Goal: Transaction & Acquisition: Obtain resource

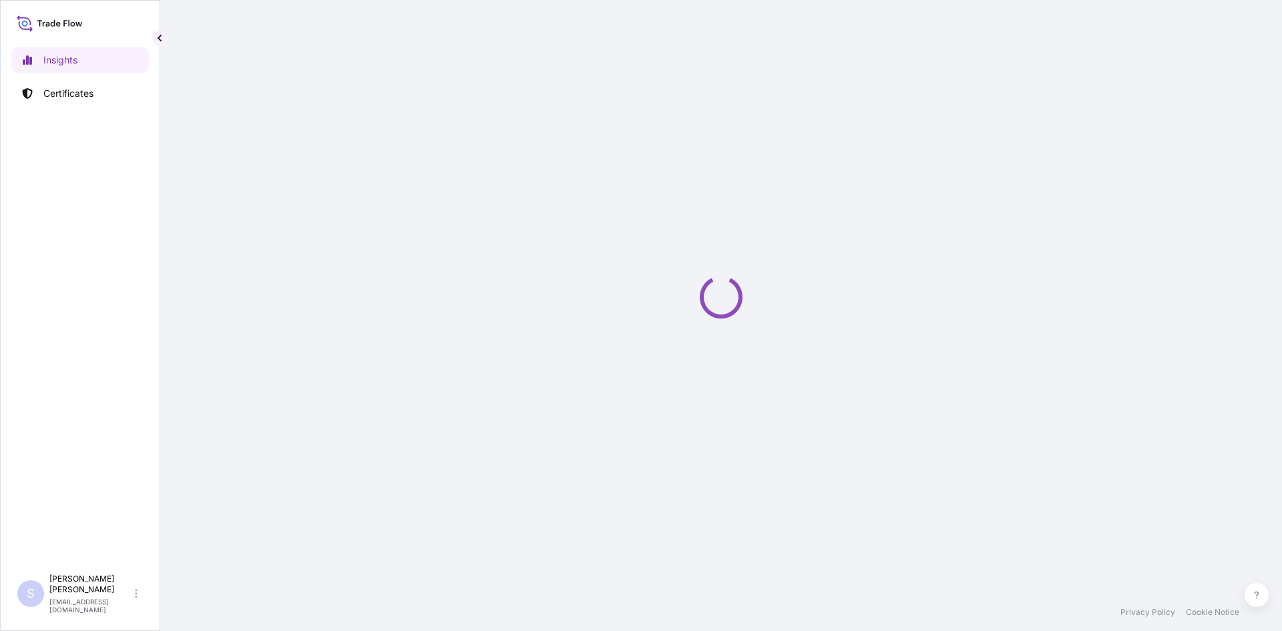
select select "2025"
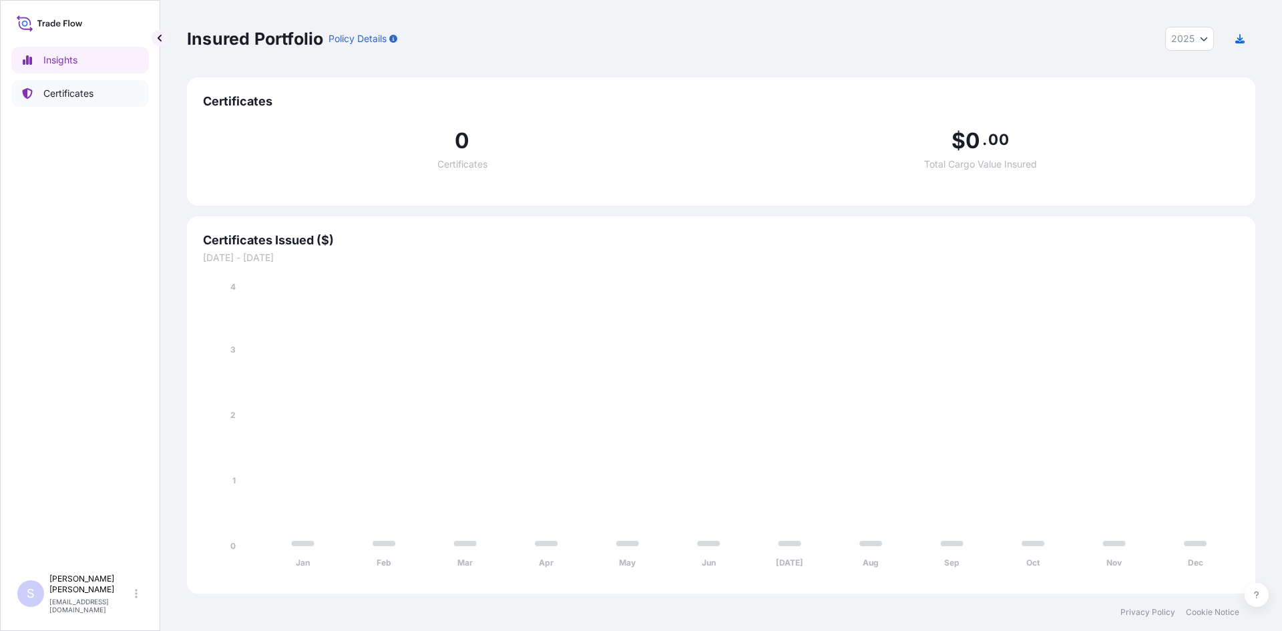
click at [64, 87] on p "Certificates" at bounding box center [68, 93] width 50 height 13
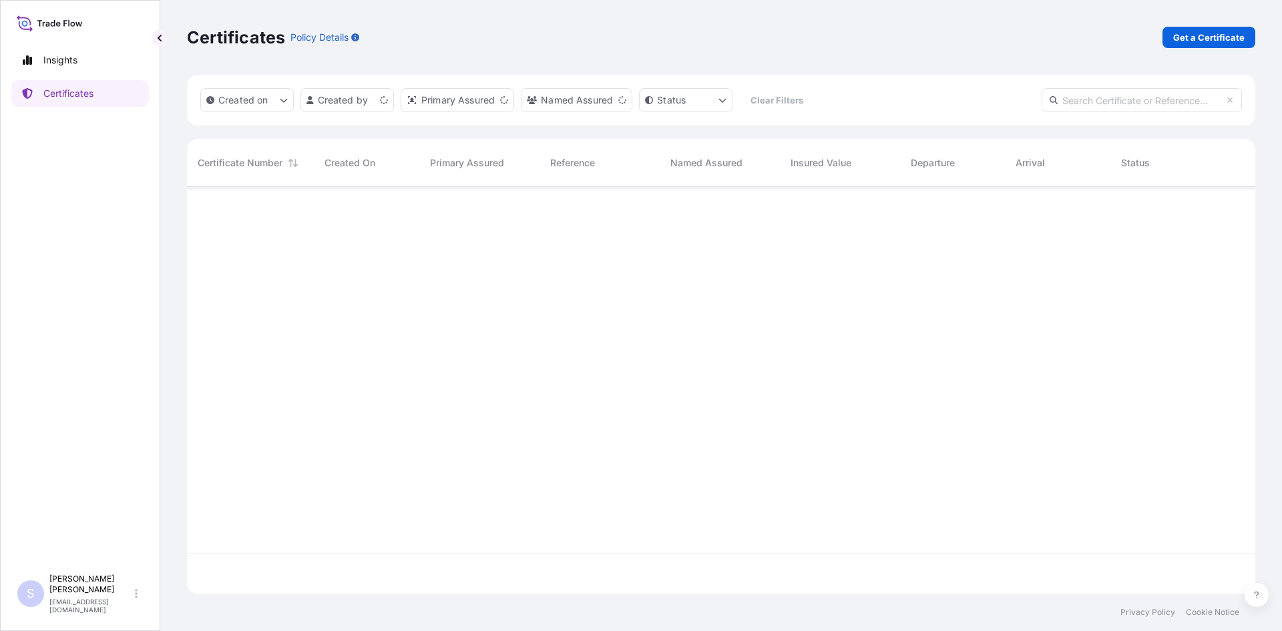
scroll to position [404, 1059]
click at [1188, 39] on p "Get a Certificate" at bounding box center [1209, 37] width 71 height 13
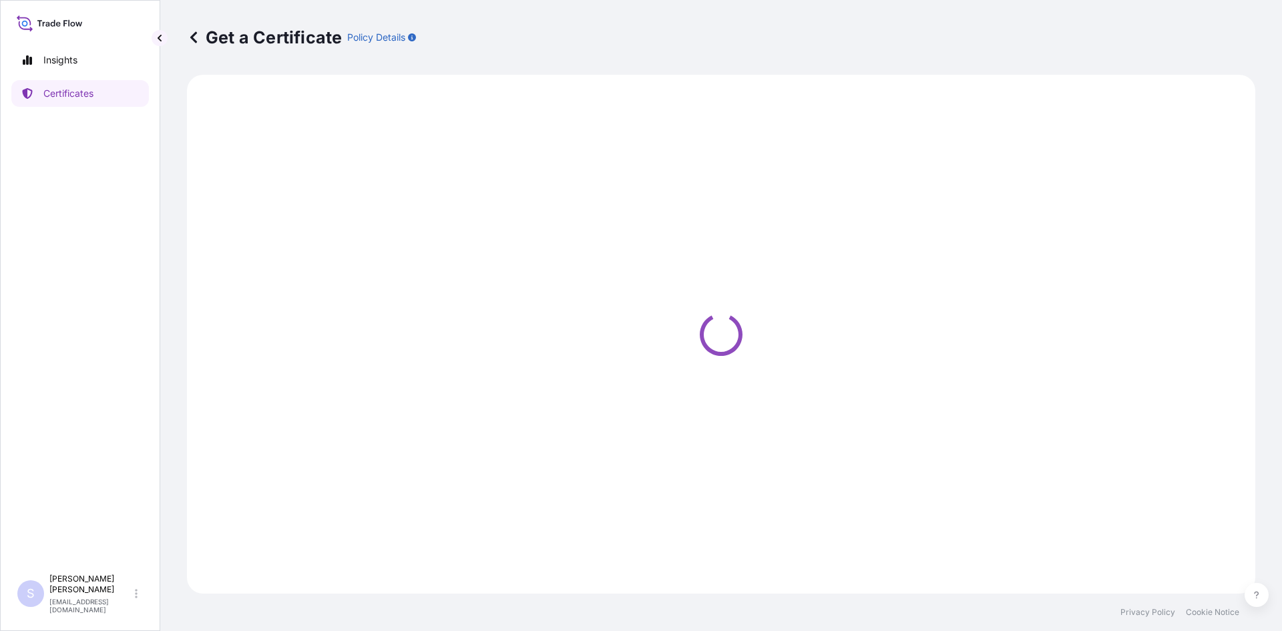
select select "Sea"
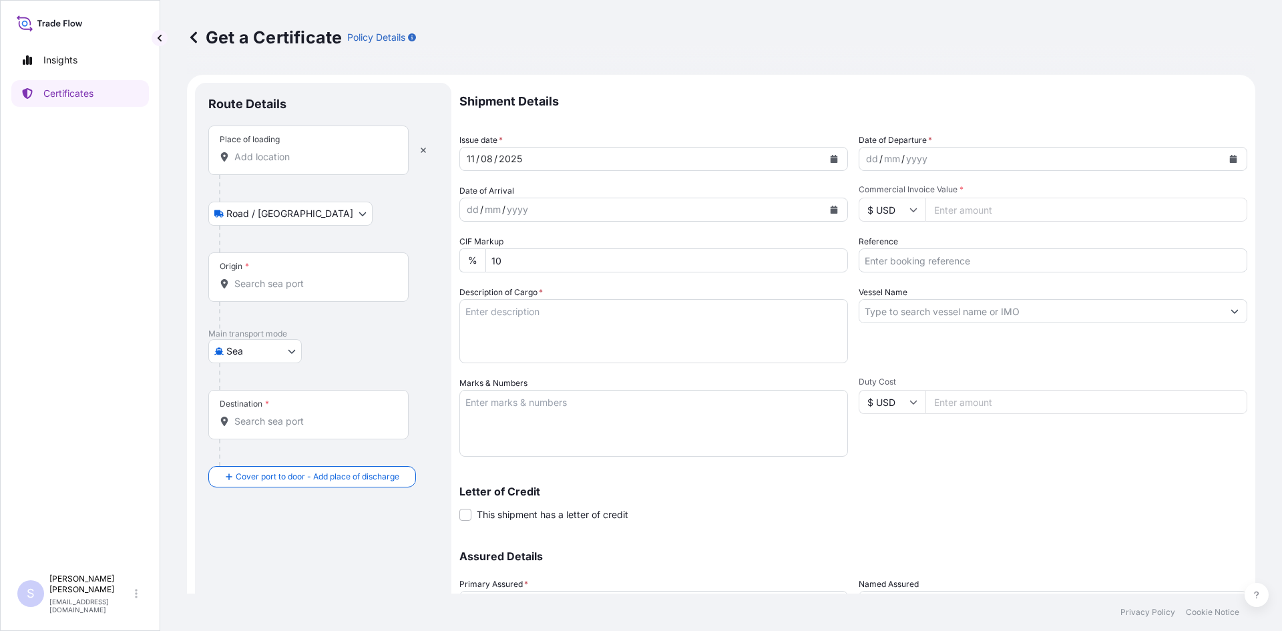
click at [320, 166] on div "Place of loading" at bounding box center [308, 150] width 200 height 49
click at [320, 164] on input "Place of loading" at bounding box center [313, 156] width 158 height 13
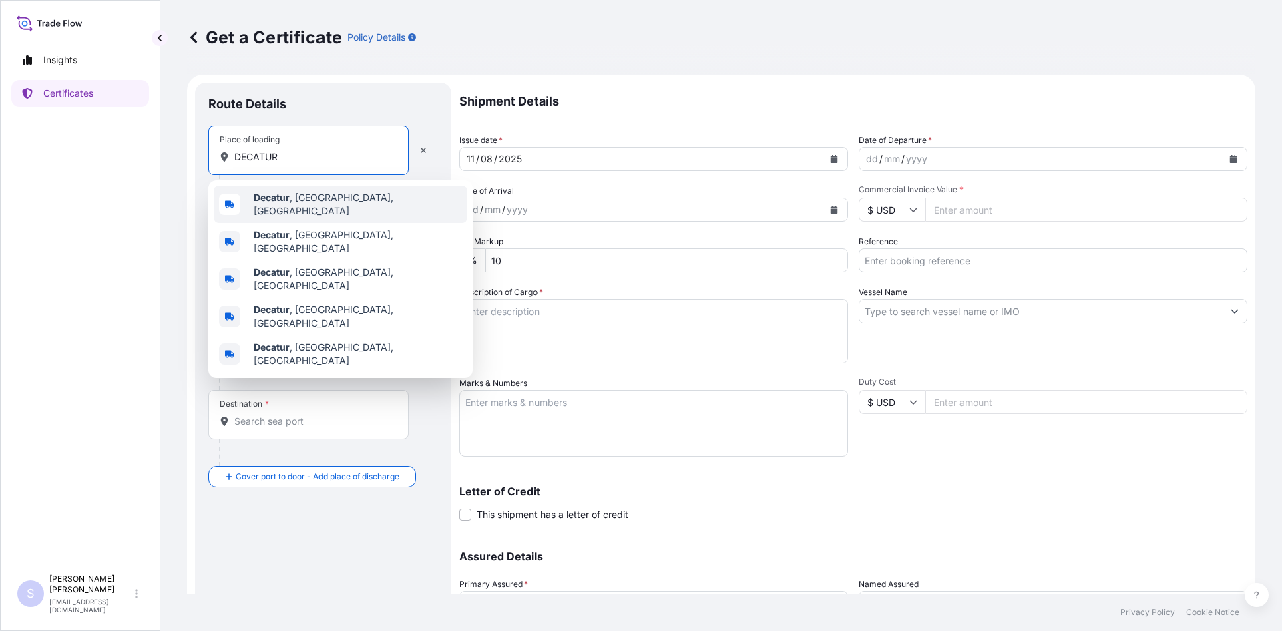
click at [312, 199] on span "Decatur , [GEOGRAPHIC_DATA], [GEOGRAPHIC_DATA]" at bounding box center [358, 204] width 208 height 27
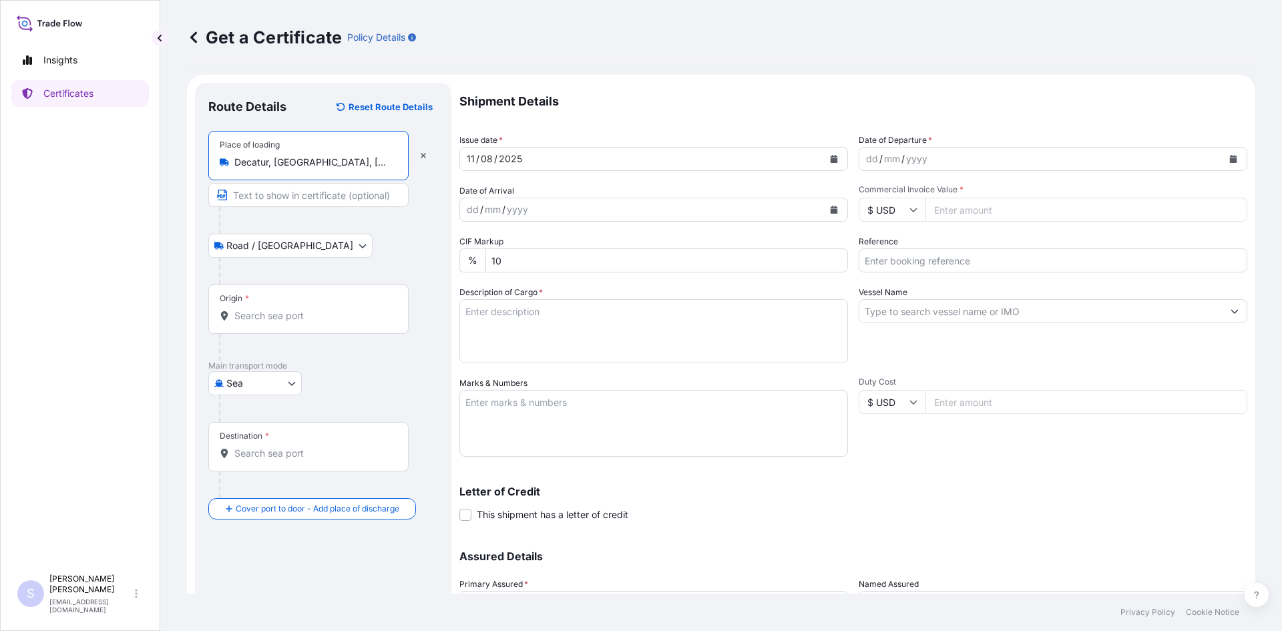
type input "Decatur, [GEOGRAPHIC_DATA], [GEOGRAPHIC_DATA]"
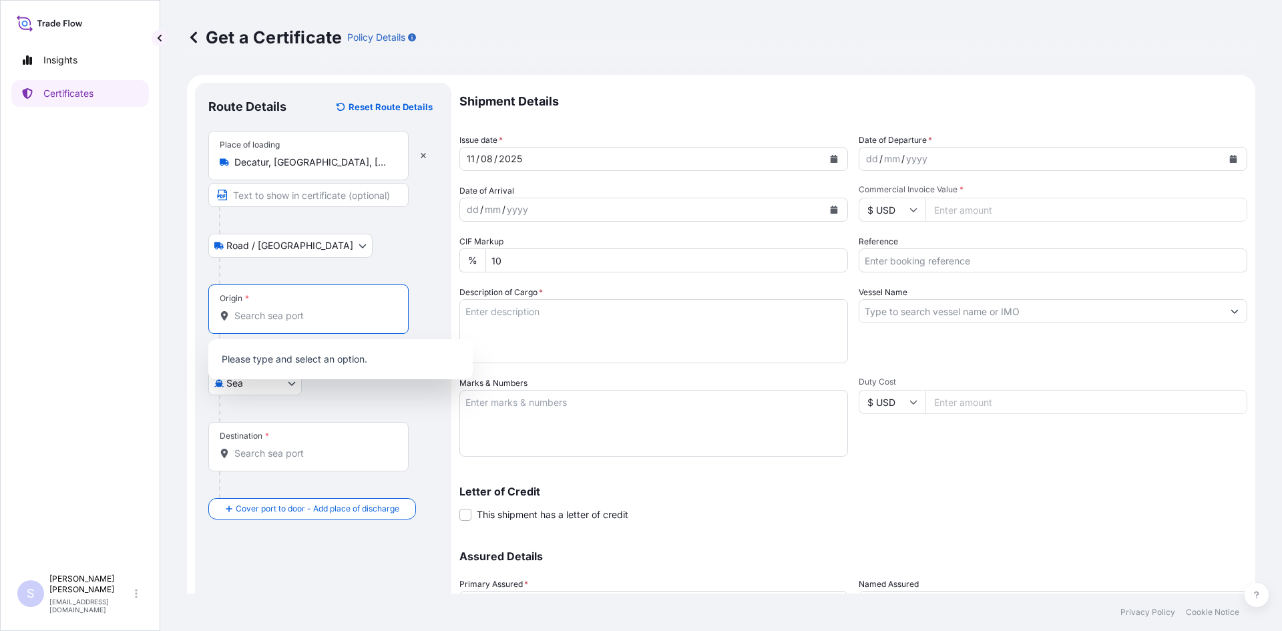
click at [275, 316] on input "Origin *" at bounding box center [313, 315] width 158 height 13
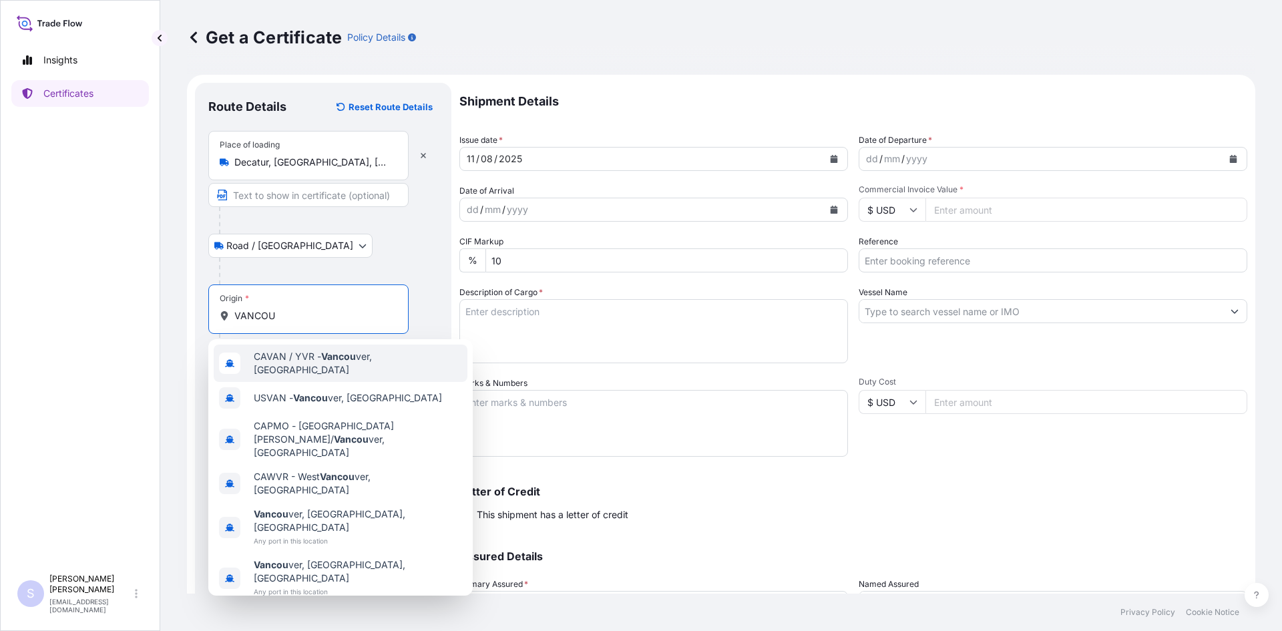
click at [309, 363] on span "CAVAN / YVR - Vancou ver, [GEOGRAPHIC_DATA]" at bounding box center [358, 363] width 208 height 27
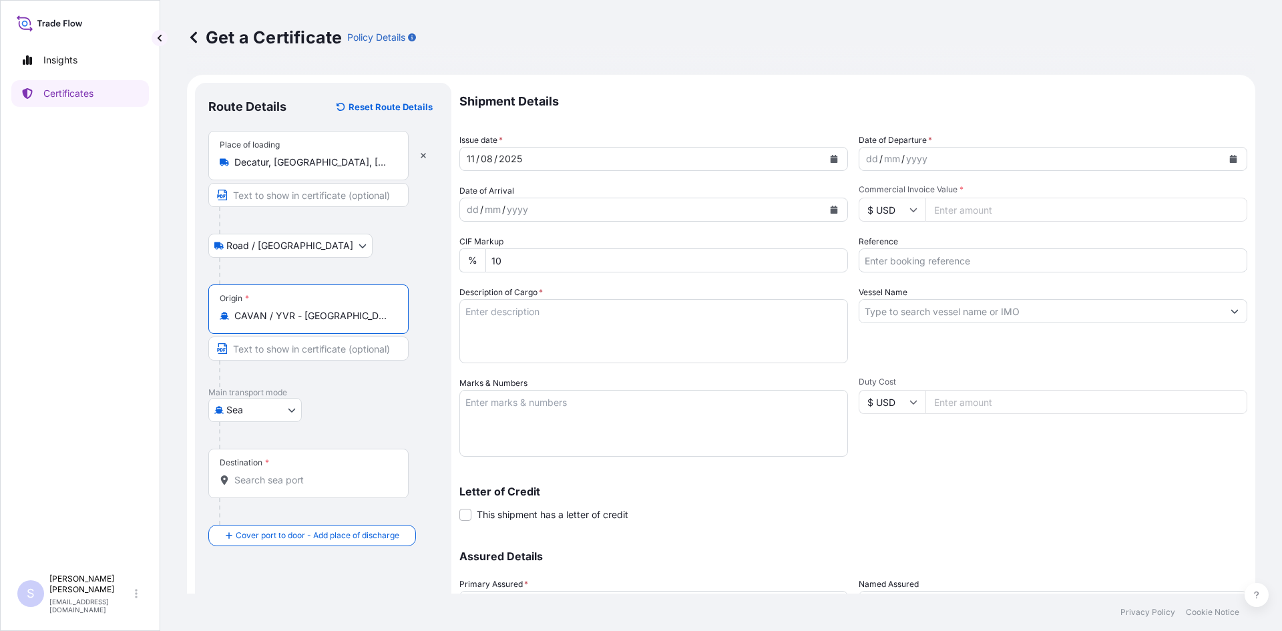
type input "CAVAN / YVR - [GEOGRAPHIC_DATA], [GEOGRAPHIC_DATA]"
click at [293, 482] on input "Destination *" at bounding box center [313, 480] width 158 height 13
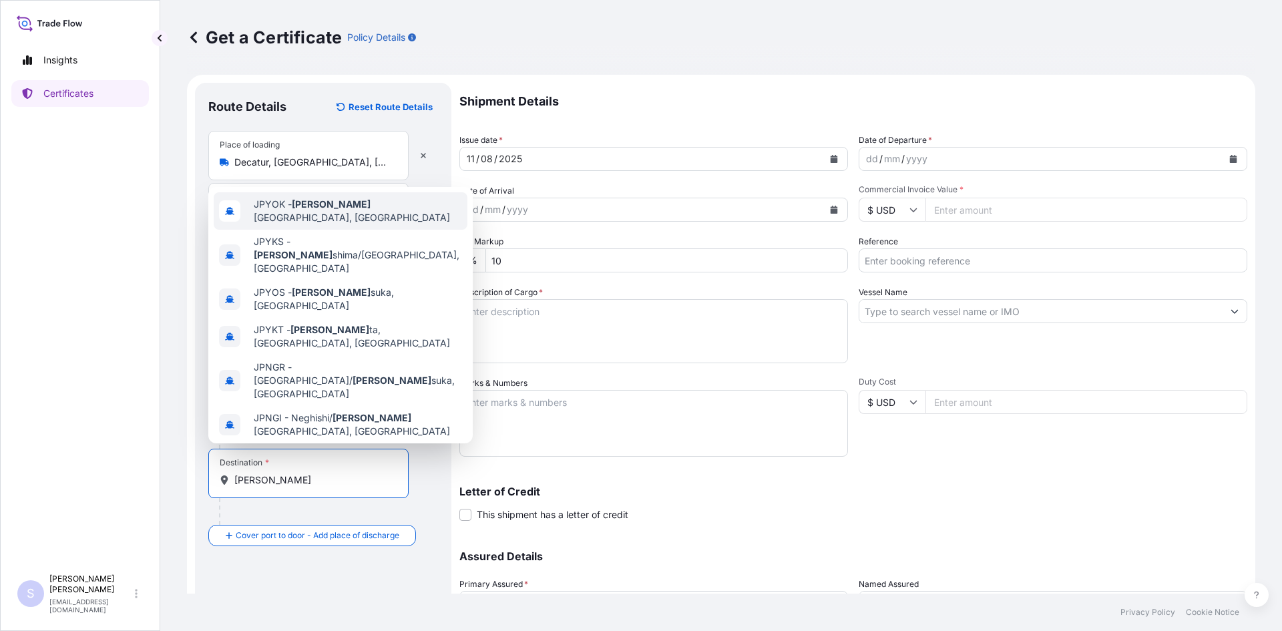
click at [347, 206] on span "JPYOK - [PERSON_NAME], [GEOGRAPHIC_DATA]" at bounding box center [358, 211] width 208 height 27
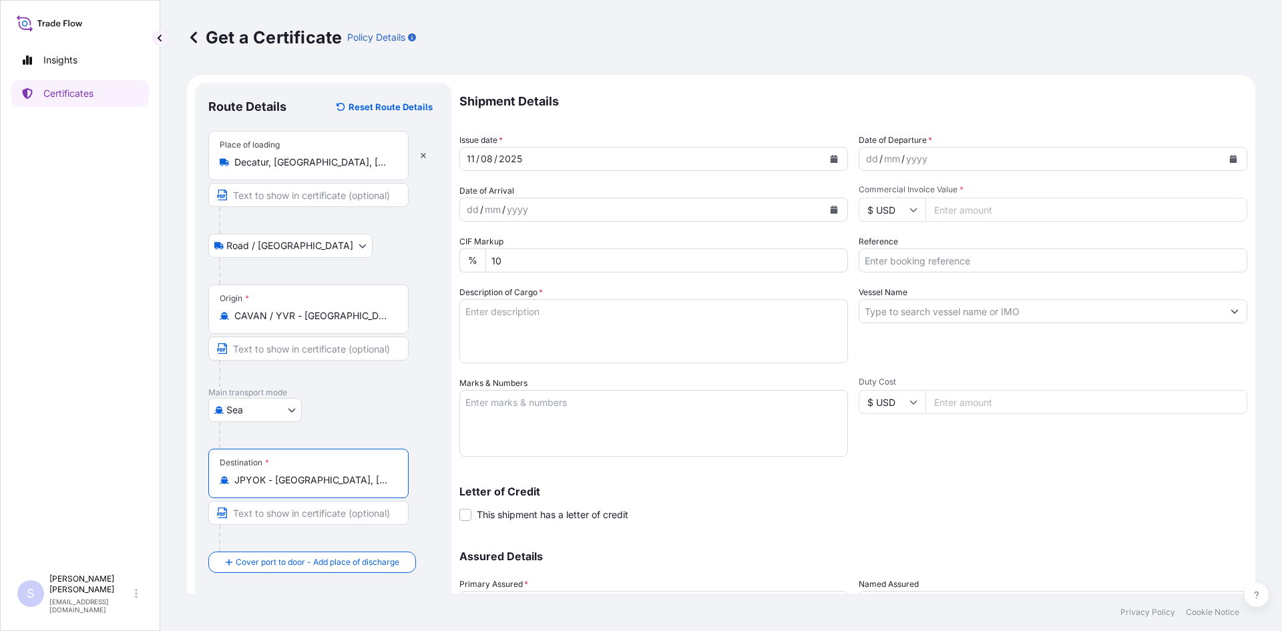
type input "JPYOK - [GEOGRAPHIC_DATA], [GEOGRAPHIC_DATA]"
click at [1230, 156] on icon "Calendar" at bounding box center [1234, 159] width 8 height 8
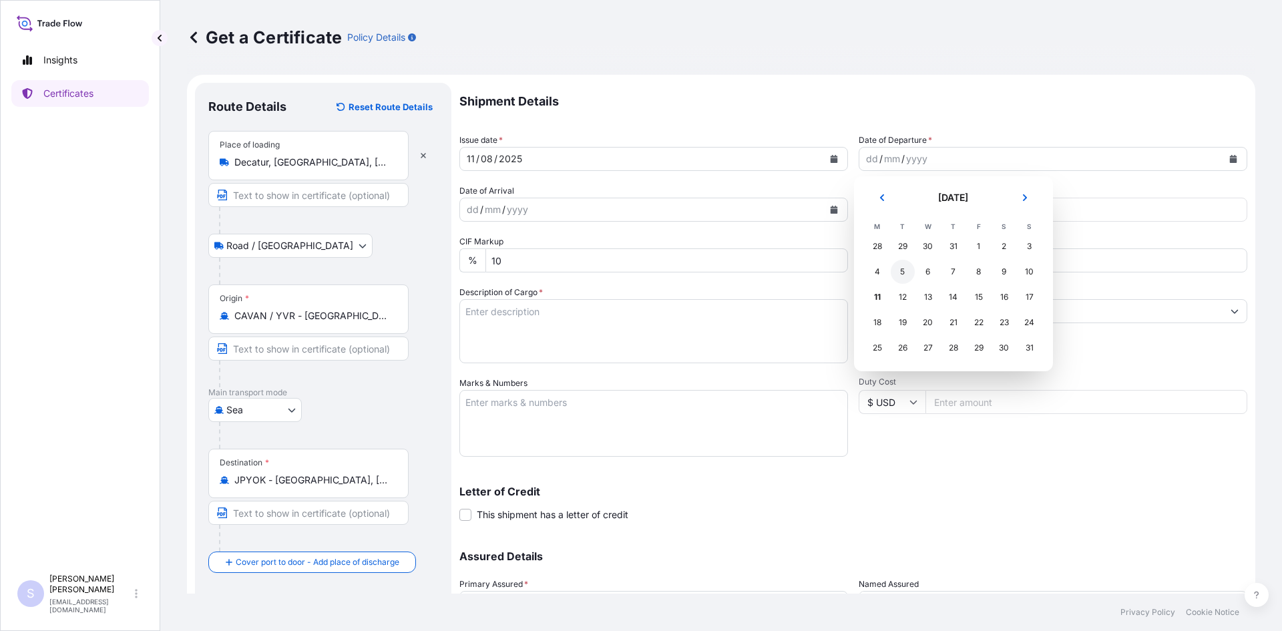
click at [896, 272] on div "5" at bounding box center [903, 272] width 24 height 24
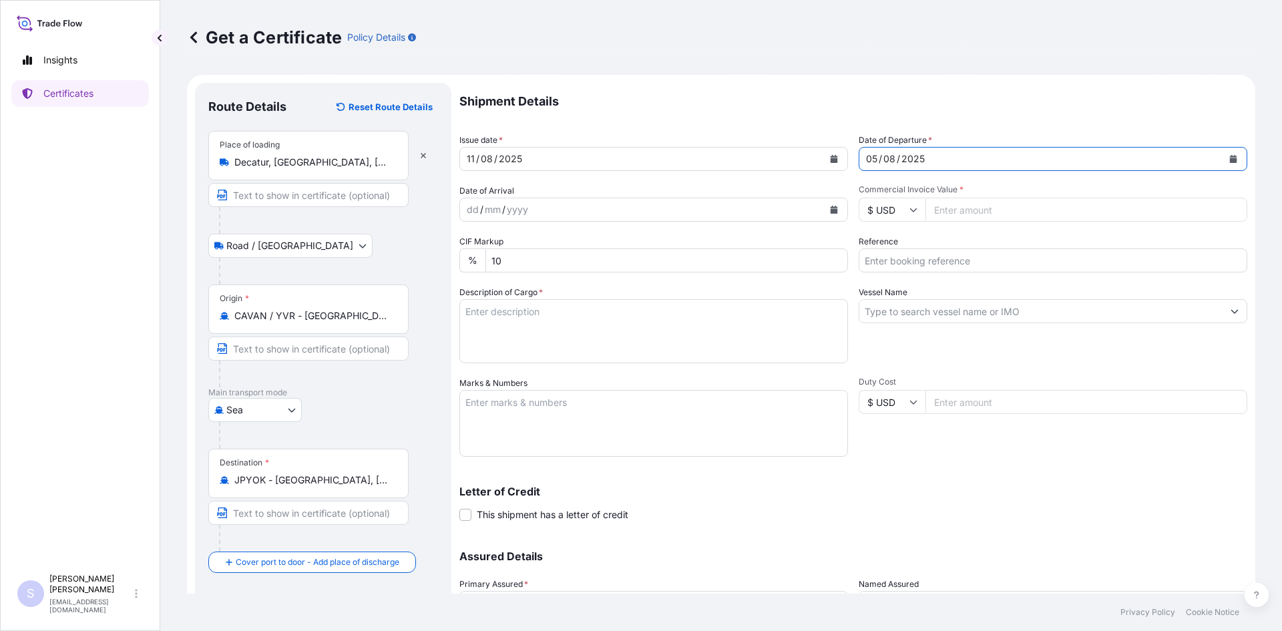
click at [831, 210] on icon "Calendar" at bounding box center [834, 210] width 7 height 8
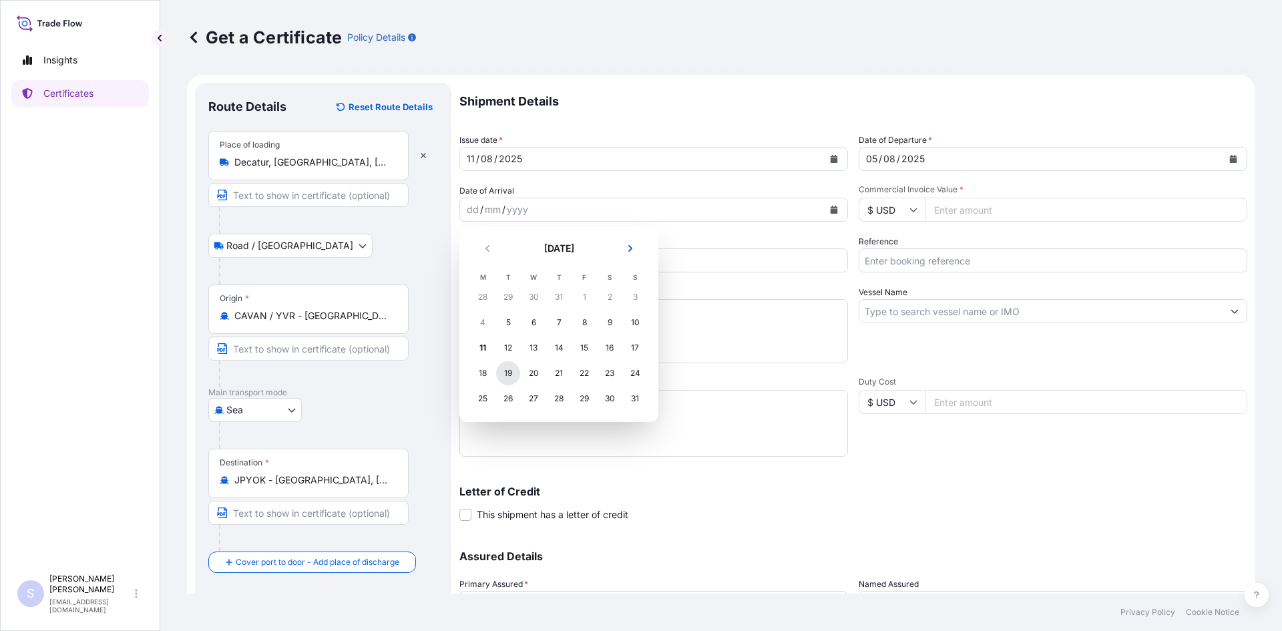
click at [515, 377] on div "19" at bounding box center [508, 373] width 24 height 24
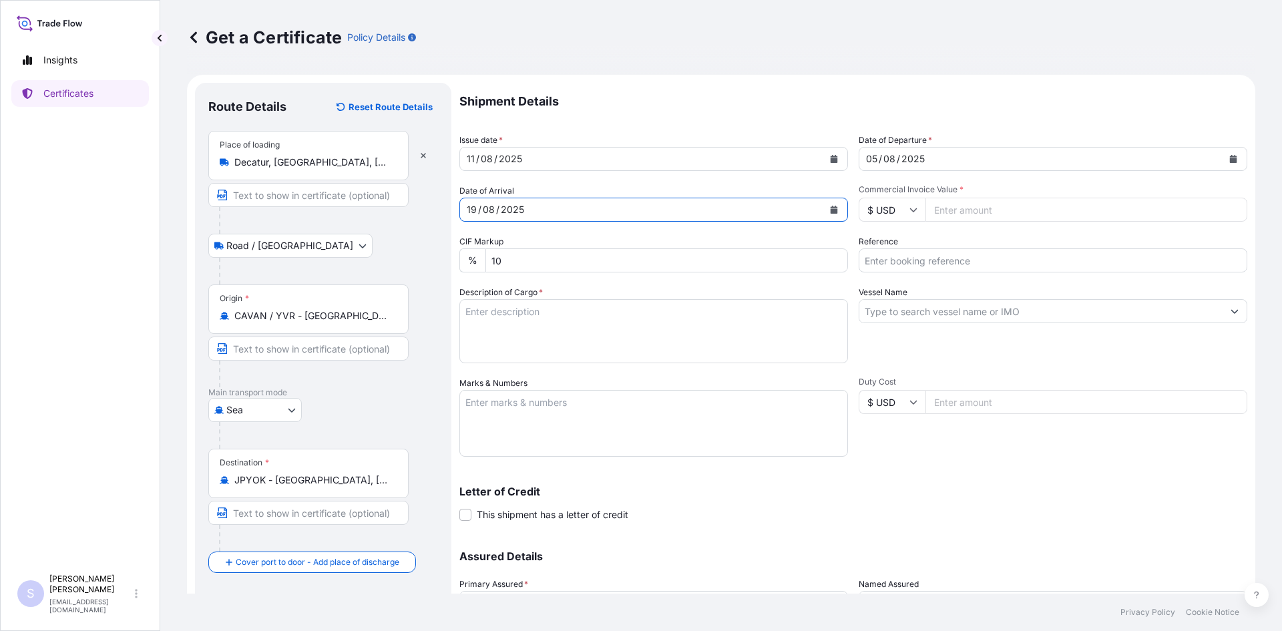
click at [964, 209] on input "Commercial Invoice Value *" at bounding box center [1087, 210] width 322 height 24
type input "14894.55"
type input "2553026"
type textarea "765 BAGS STA-LITE III POLYDEXTROSE"
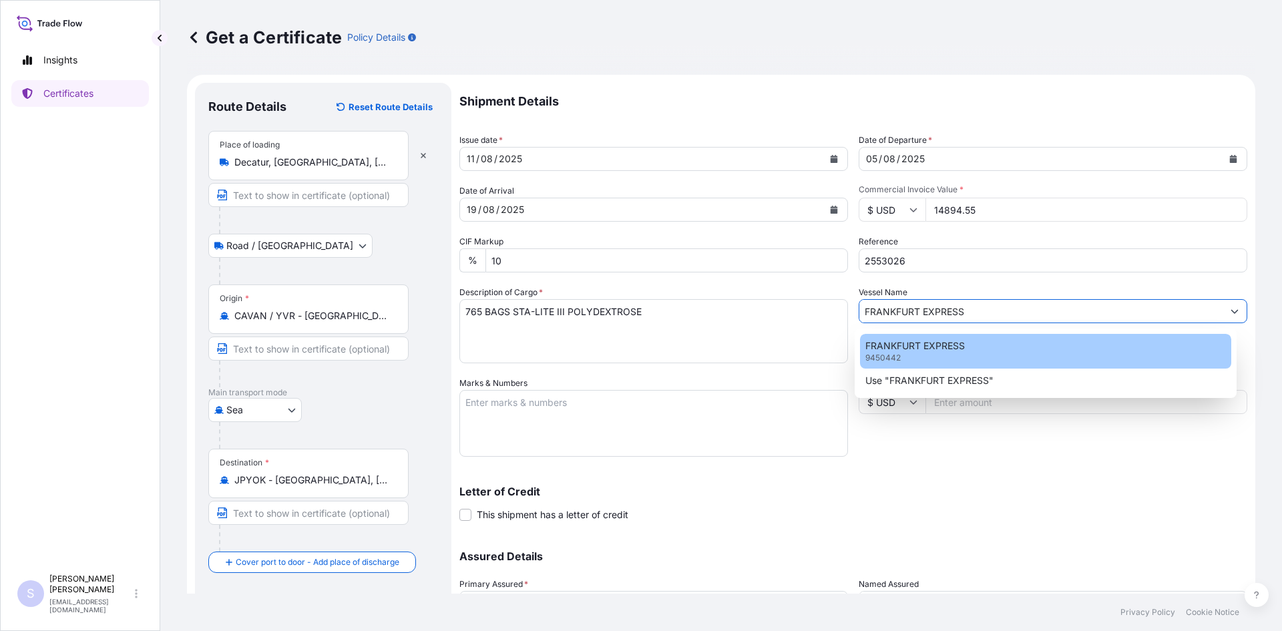
click at [929, 347] on p "FRANKFURT EXPRESS" at bounding box center [916, 345] width 100 height 13
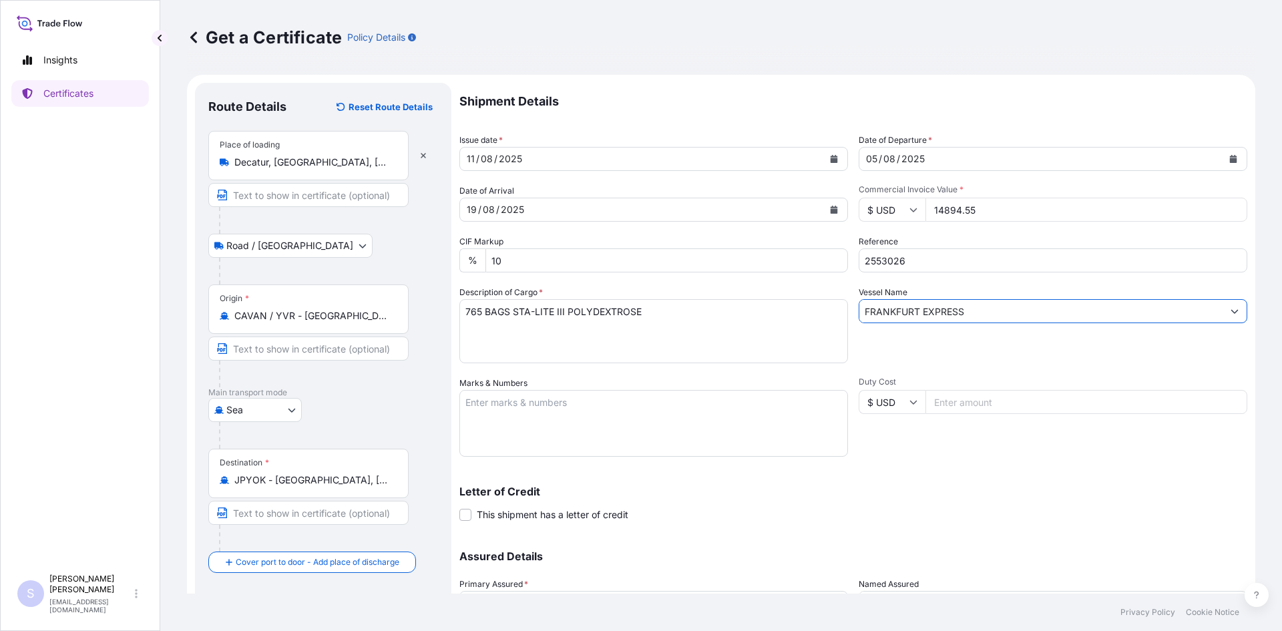
type input "FRANKFURT EXPRESS"
click at [673, 436] on textarea "Marks & Numbers" at bounding box center [654, 423] width 389 height 67
type textarea "HLBU1935097 0032784"
click at [911, 447] on div "Duty Cost $ USD" at bounding box center [1053, 417] width 389 height 80
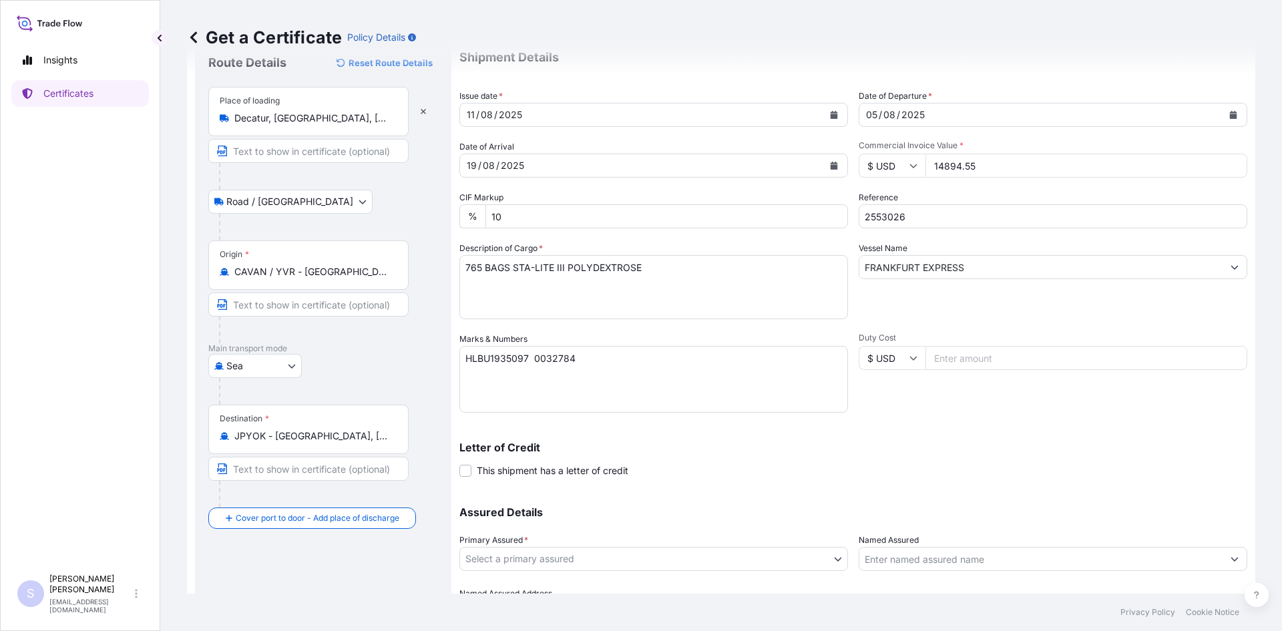
scroll to position [120, 0]
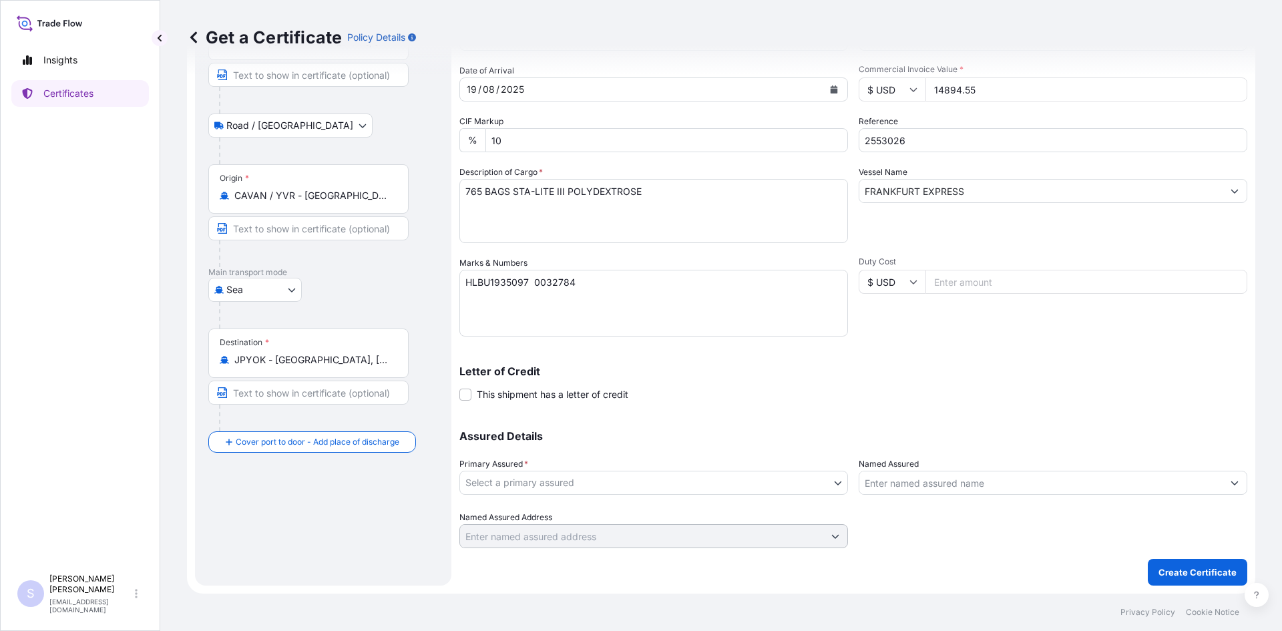
click at [645, 487] on body "Insights Certificates S [PERSON_NAME] [EMAIL_ADDRESS][DOMAIN_NAME] Get a Certif…" at bounding box center [641, 315] width 1282 height 631
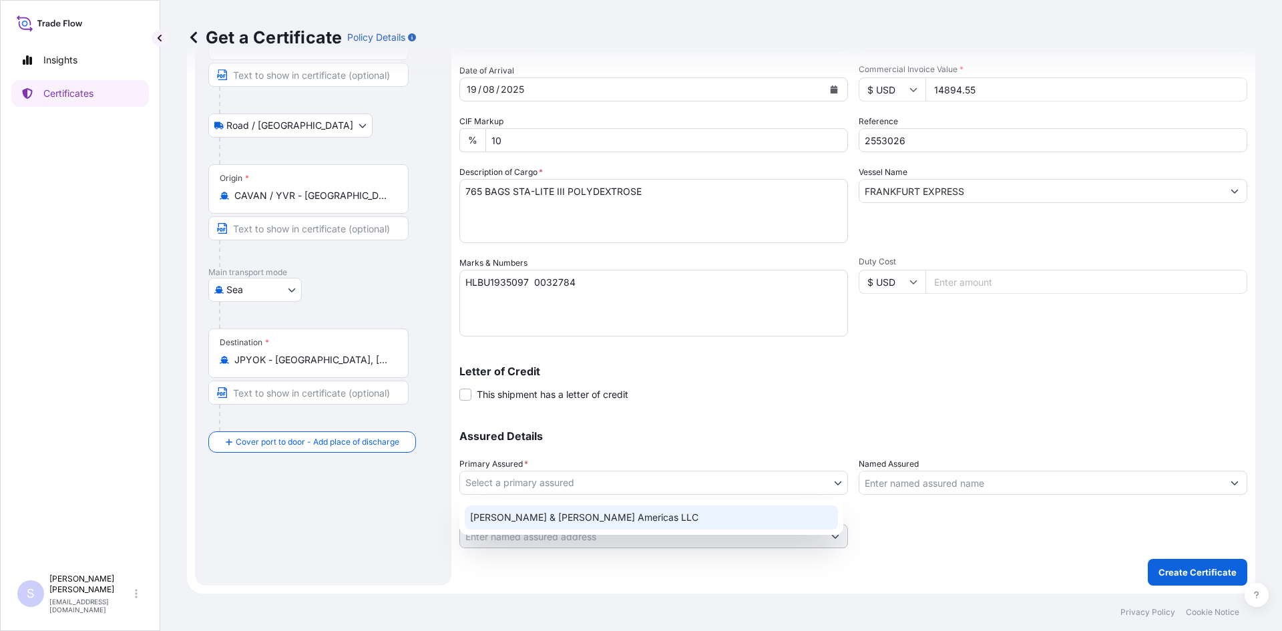
click at [600, 522] on div "[PERSON_NAME] & [PERSON_NAME] Americas LLC" at bounding box center [651, 518] width 373 height 24
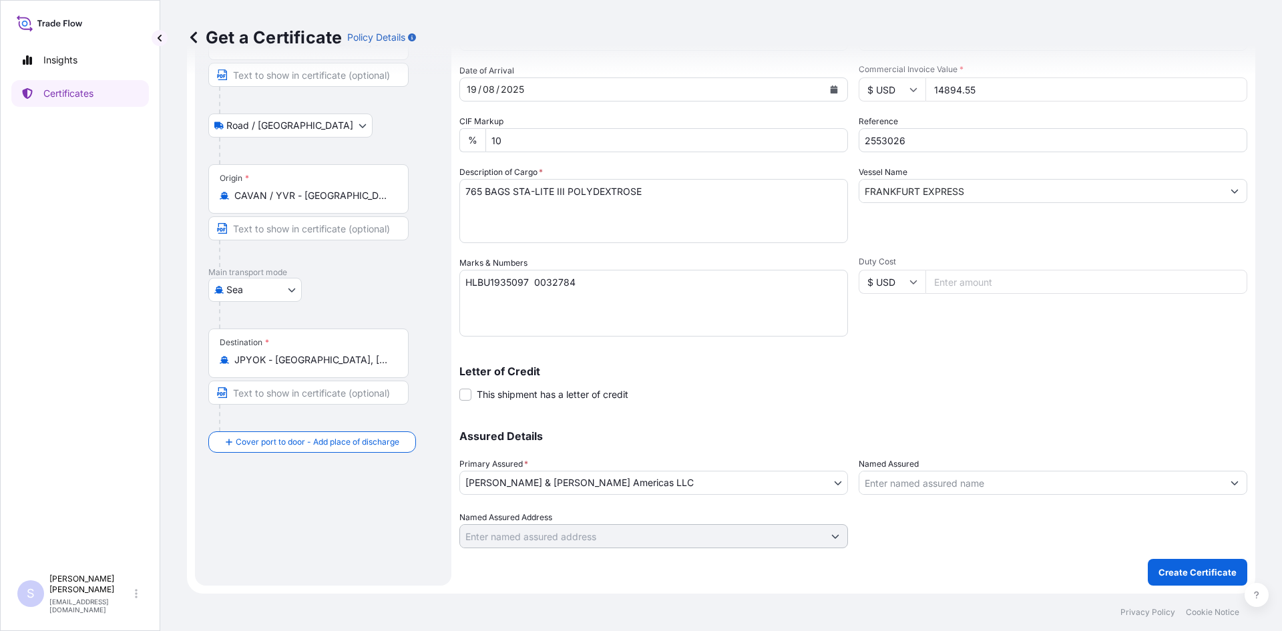
click at [904, 494] on div at bounding box center [1053, 483] width 389 height 24
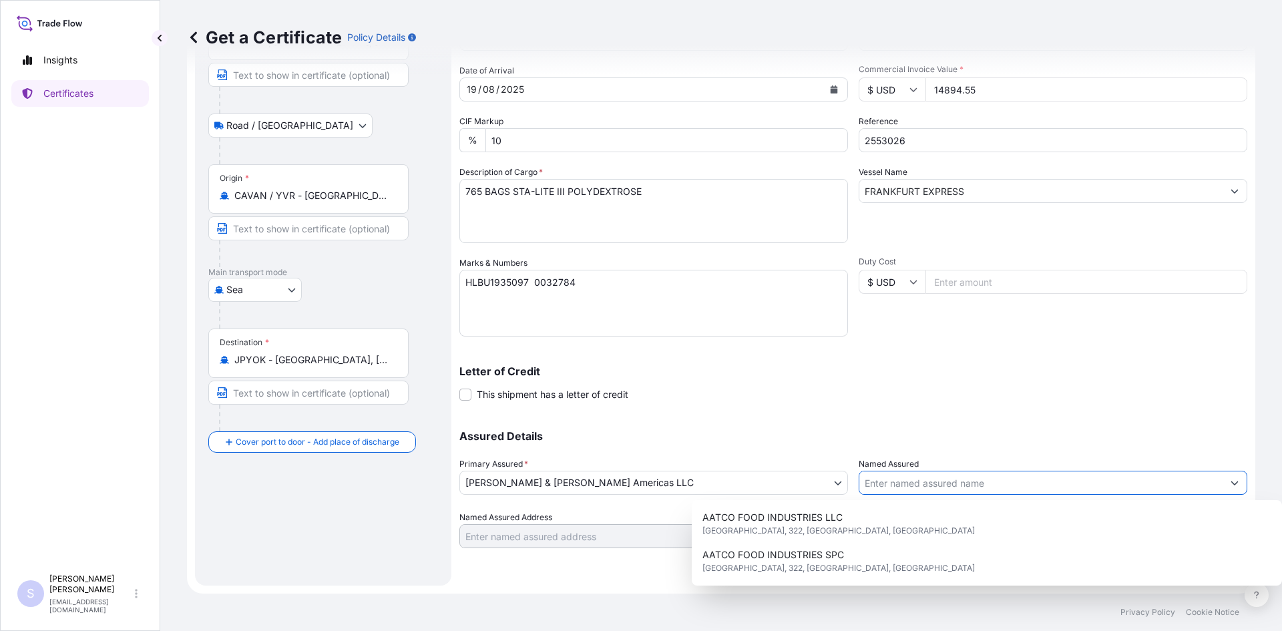
click at [904, 483] on input "Named Assured" at bounding box center [1041, 483] width 363 height 24
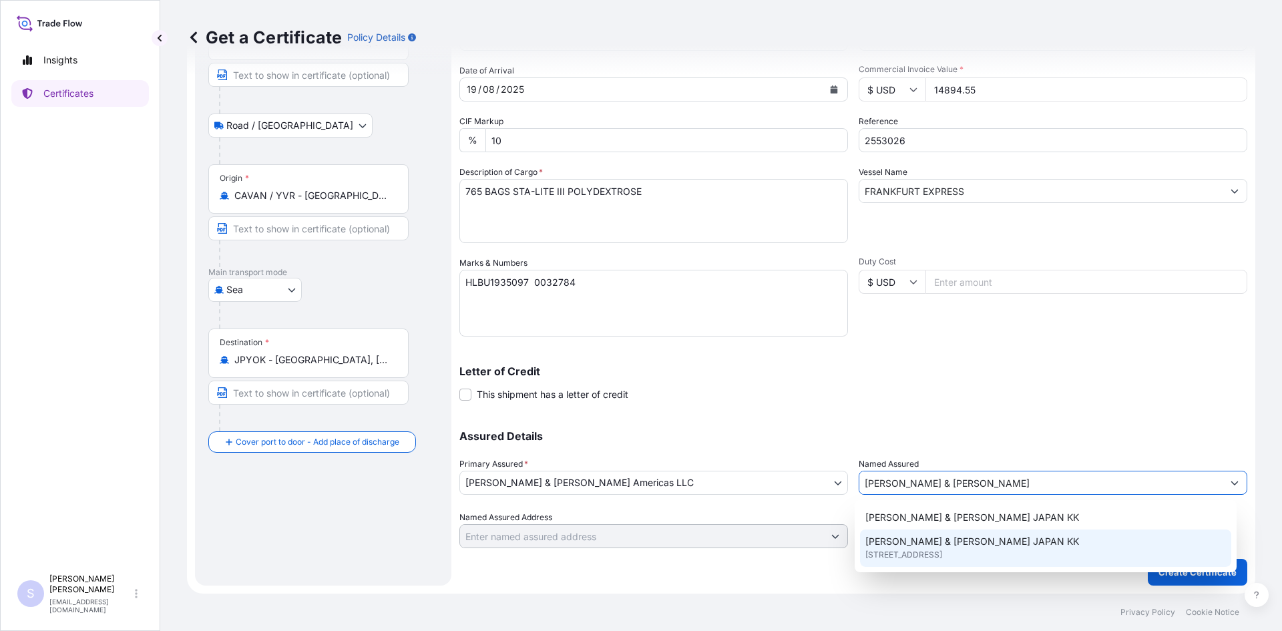
click at [933, 554] on span "[STREET_ADDRESS]" at bounding box center [904, 554] width 77 height 13
type input "[PERSON_NAME] & [PERSON_NAME] JAPAN KK"
type input "[GEOGRAPHIC_DATA]"
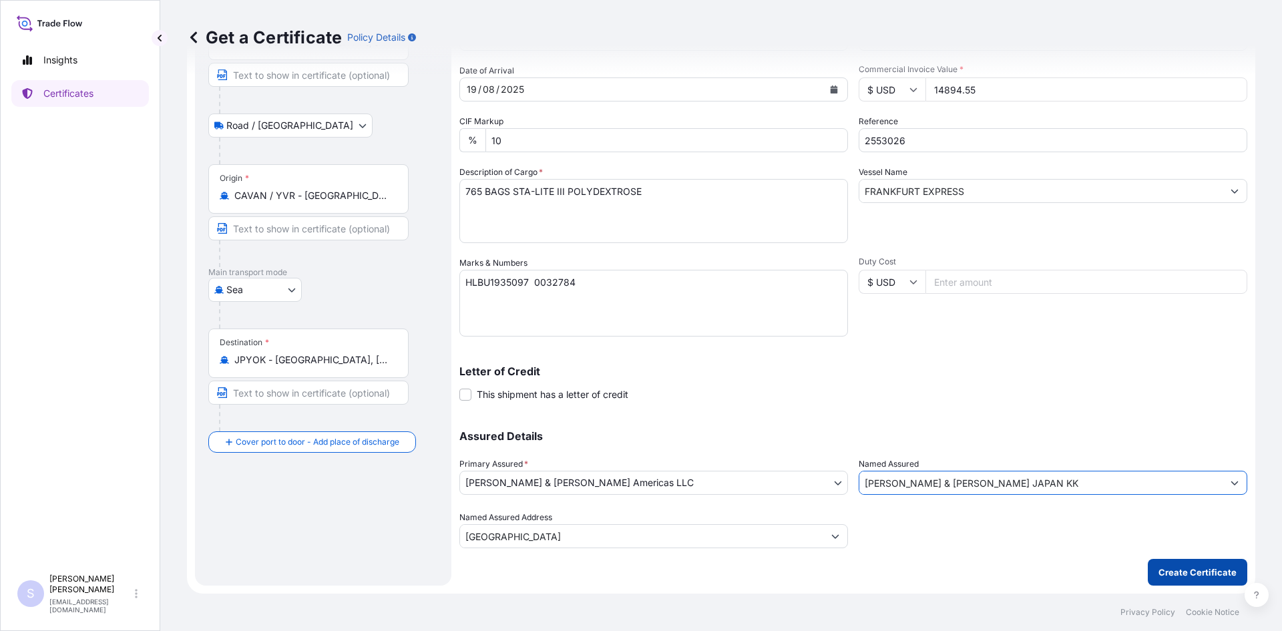
type input "[PERSON_NAME] & [PERSON_NAME] JAPAN KK"
click at [1183, 562] on button "Create Certificate" at bounding box center [1198, 572] width 100 height 27
type input "[GEOGRAPHIC_DATA]"
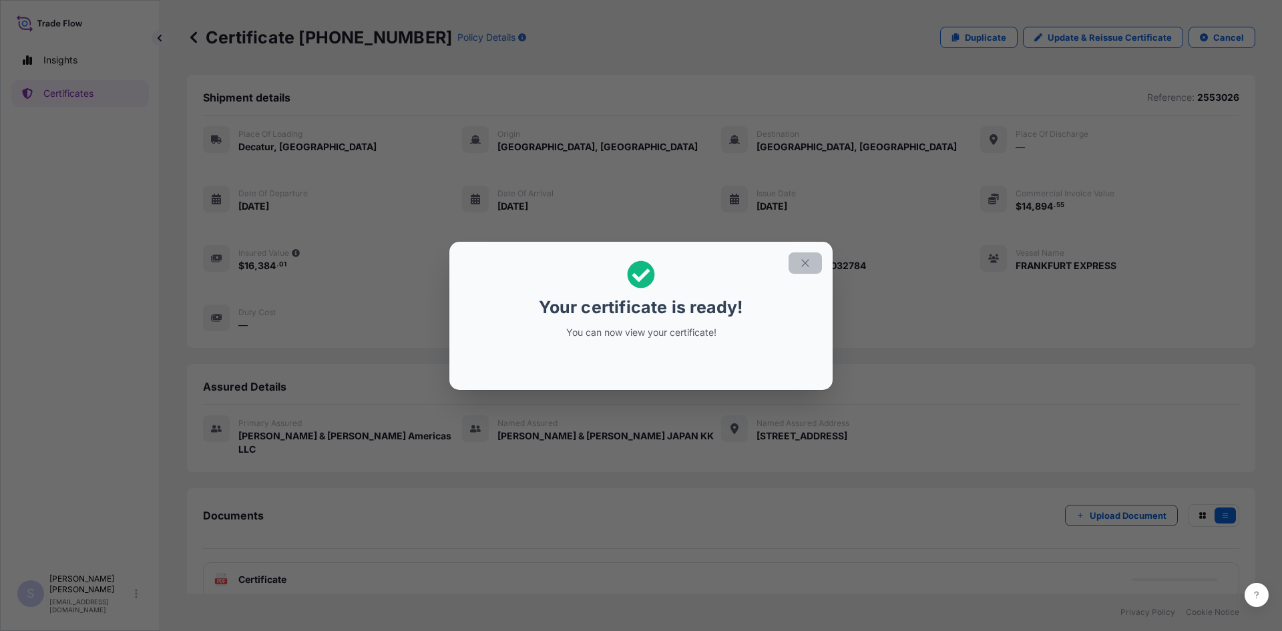
click at [795, 266] on button "button" at bounding box center [805, 262] width 33 height 21
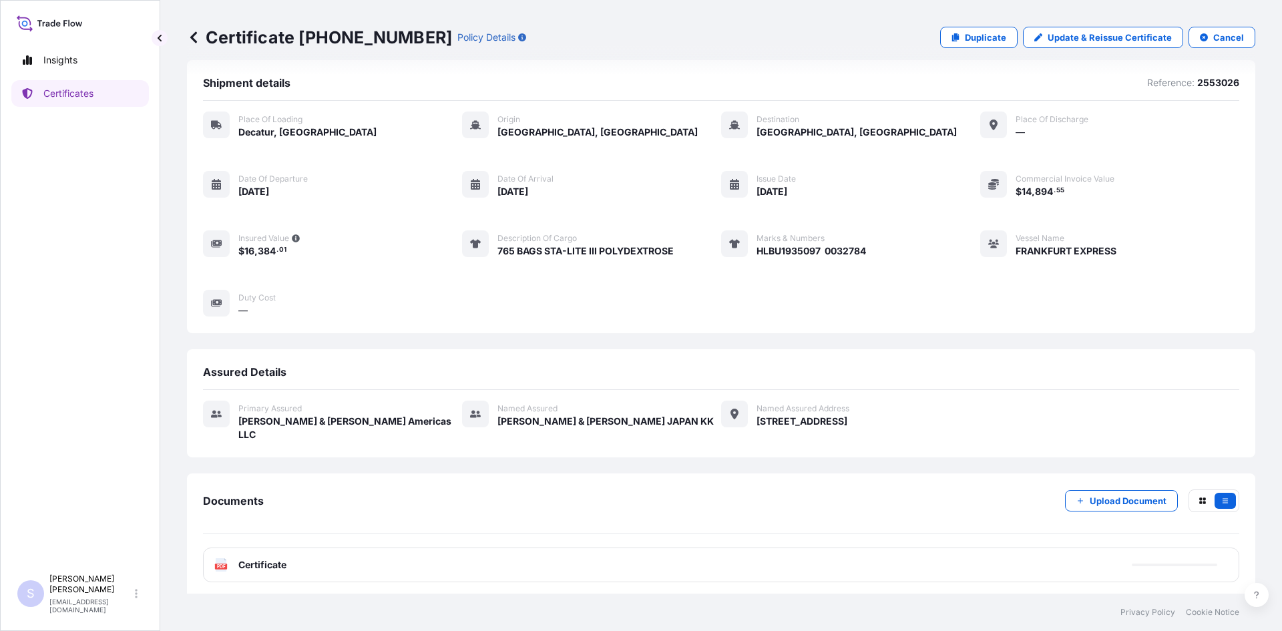
scroll to position [19, 0]
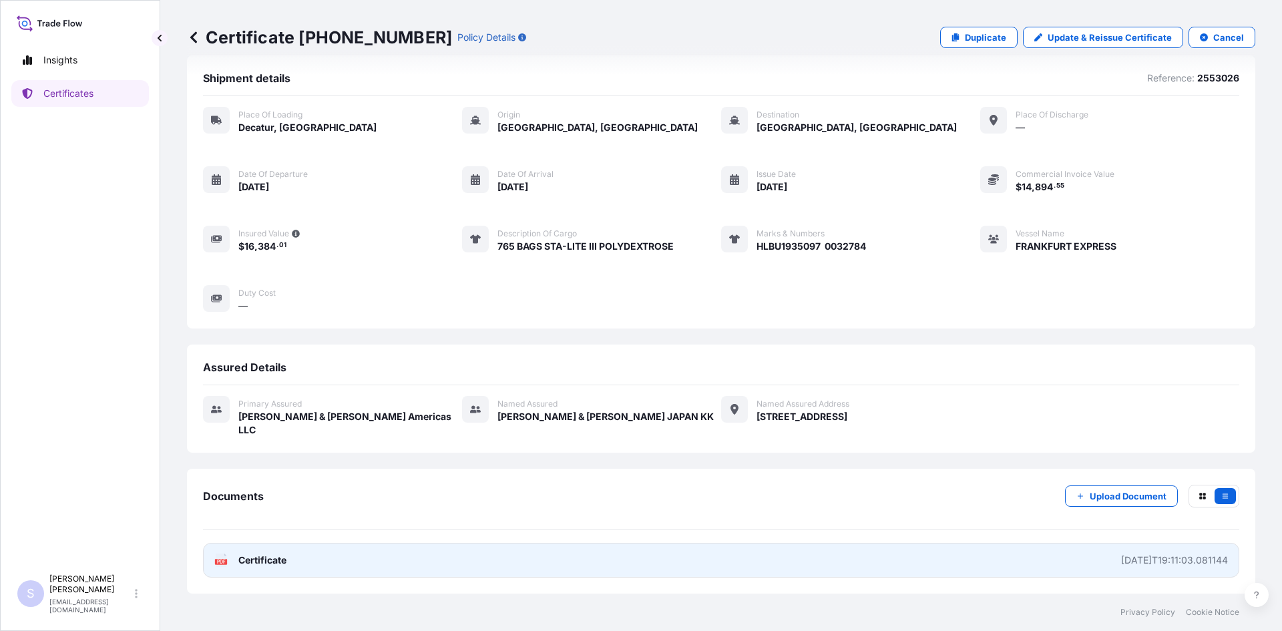
click at [230, 557] on div "PDF Certificate" at bounding box center [250, 560] width 72 height 13
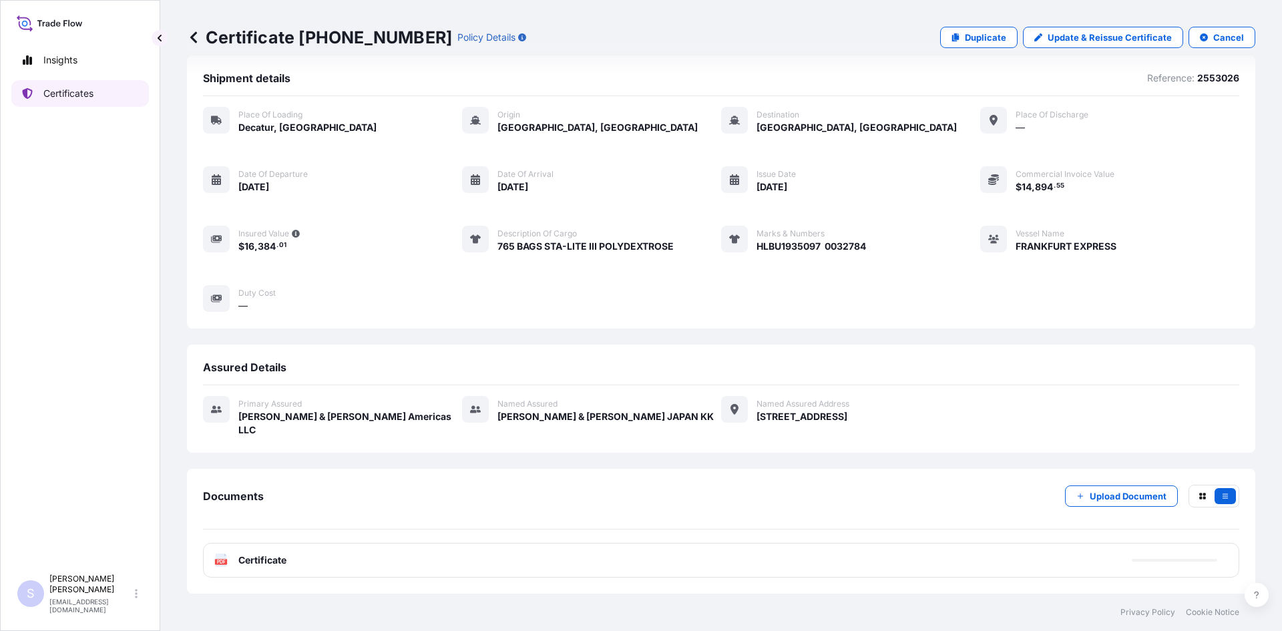
click at [81, 81] on link "Certificates" at bounding box center [80, 93] width 138 height 27
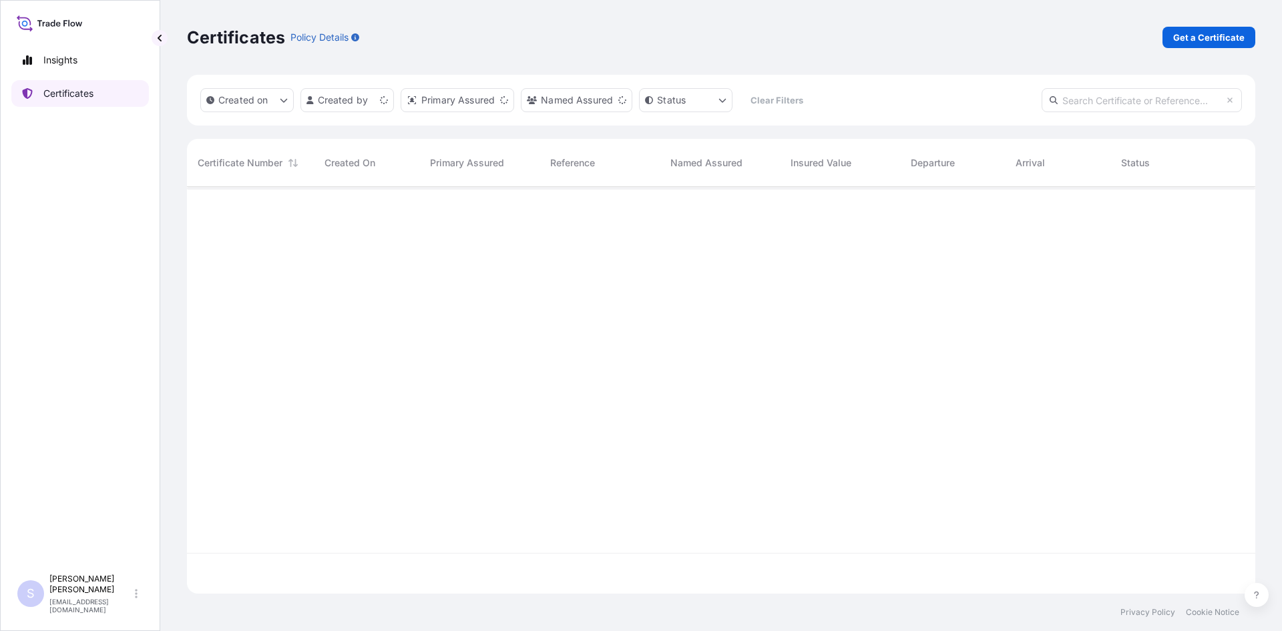
scroll to position [404, 1059]
click at [1191, 32] on p "Get a Certificate" at bounding box center [1209, 37] width 71 height 13
select select "Sea"
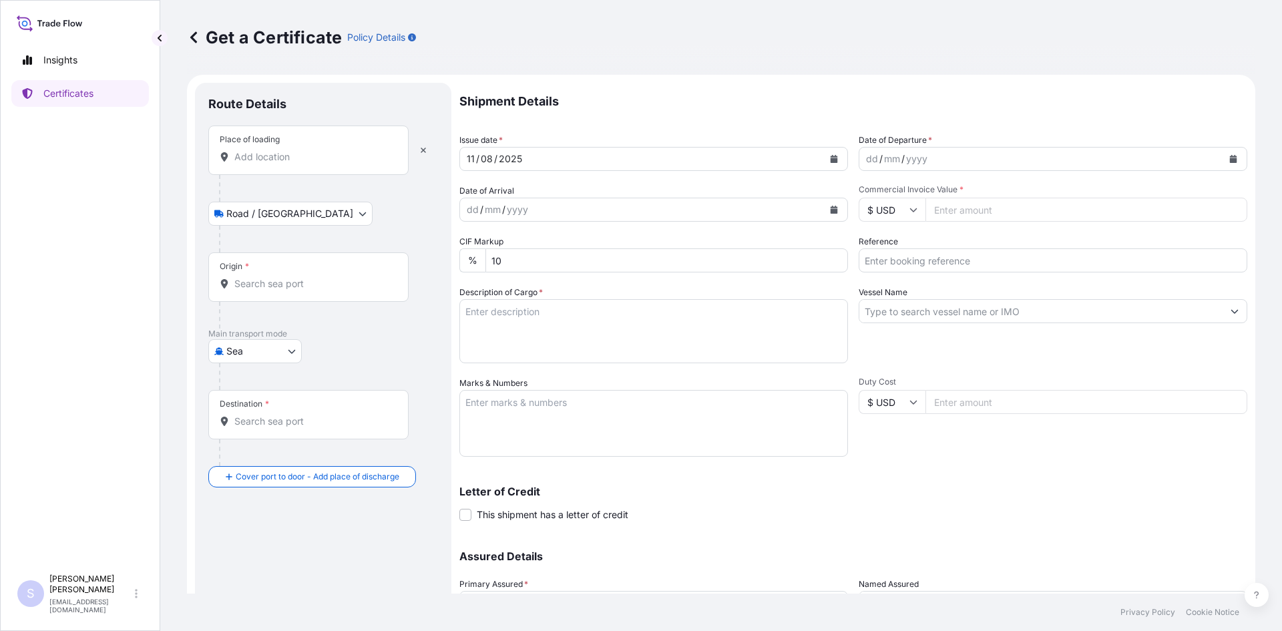
click at [316, 170] on div "Place of loading" at bounding box center [308, 150] width 200 height 49
click at [316, 164] on input "Place of loading" at bounding box center [313, 156] width 158 height 13
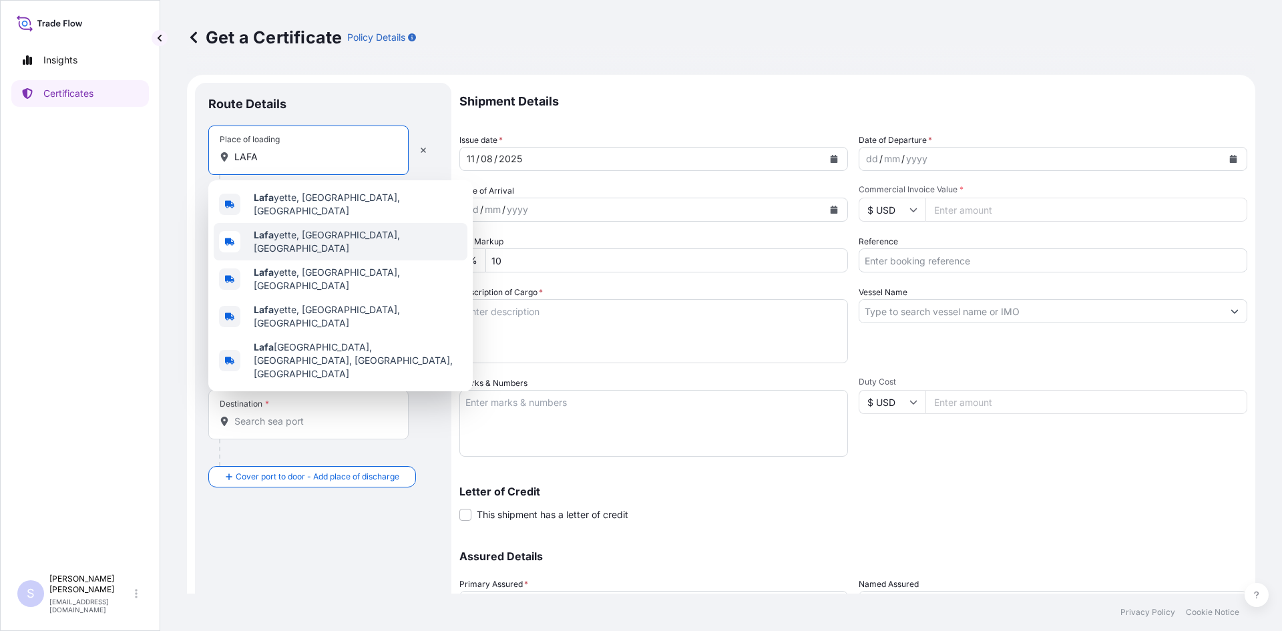
click at [299, 229] on span "[PERSON_NAME], [GEOGRAPHIC_DATA], [GEOGRAPHIC_DATA]" at bounding box center [358, 241] width 208 height 27
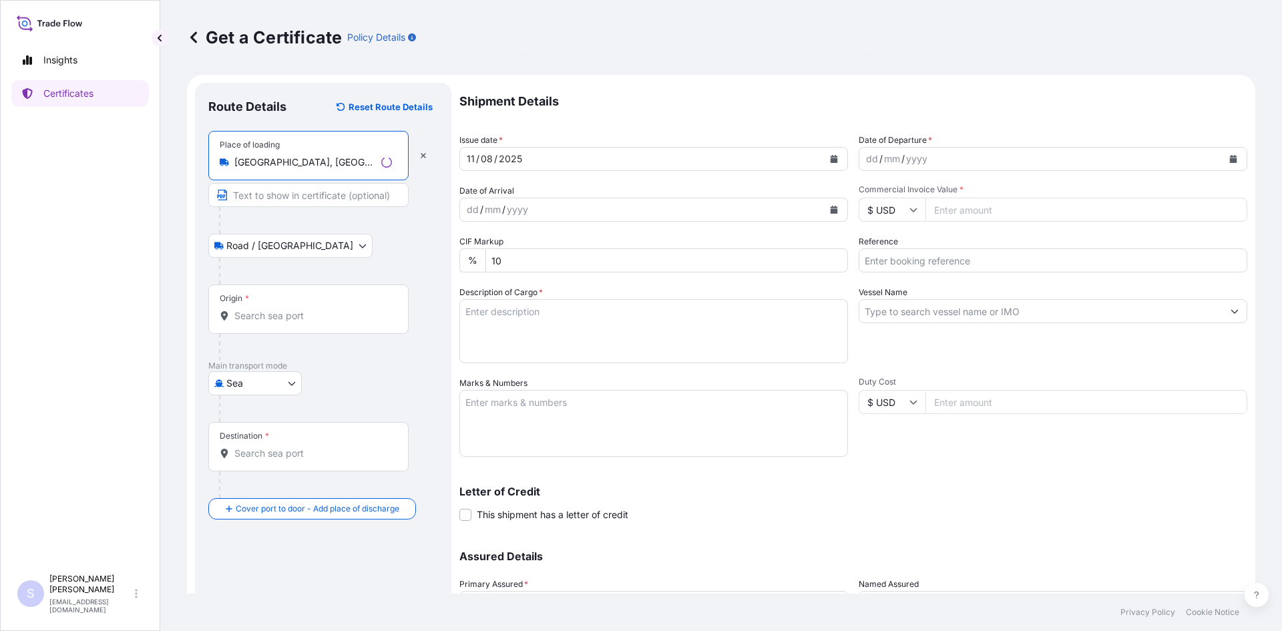
type input "[GEOGRAPHIC_DATA], [GEOGRAPHIC_DATA], [GEOGRAPHIC_DATA]"
drag, startPoint x: 254, startPoint y: 311, endPoint x: 252, endPoint y: 296, distance: 15.6
click at [254, 305] on div "Origin *" at bounding box center [308, 309] width 200 height 49
click at [254, 309] on input "Origin *" at bounding box center [313, 315] width 158 height 13
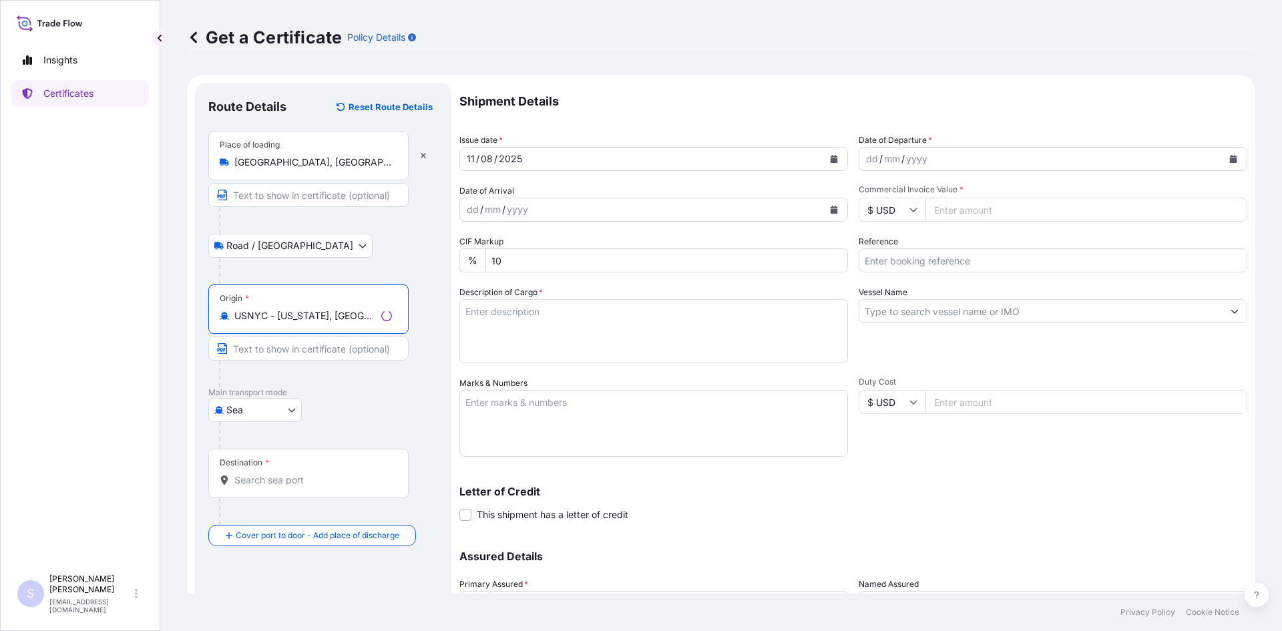
type input "USNYC - [US_STATE], [GEOGRAPHIC_DATA]"
click at [287, 488] on div "Destination *" at bounding box center [308, 473] width 200 height 49
click at [287, 487] on input "Destination *" at bounding box center [313, 480] width 158 height 13
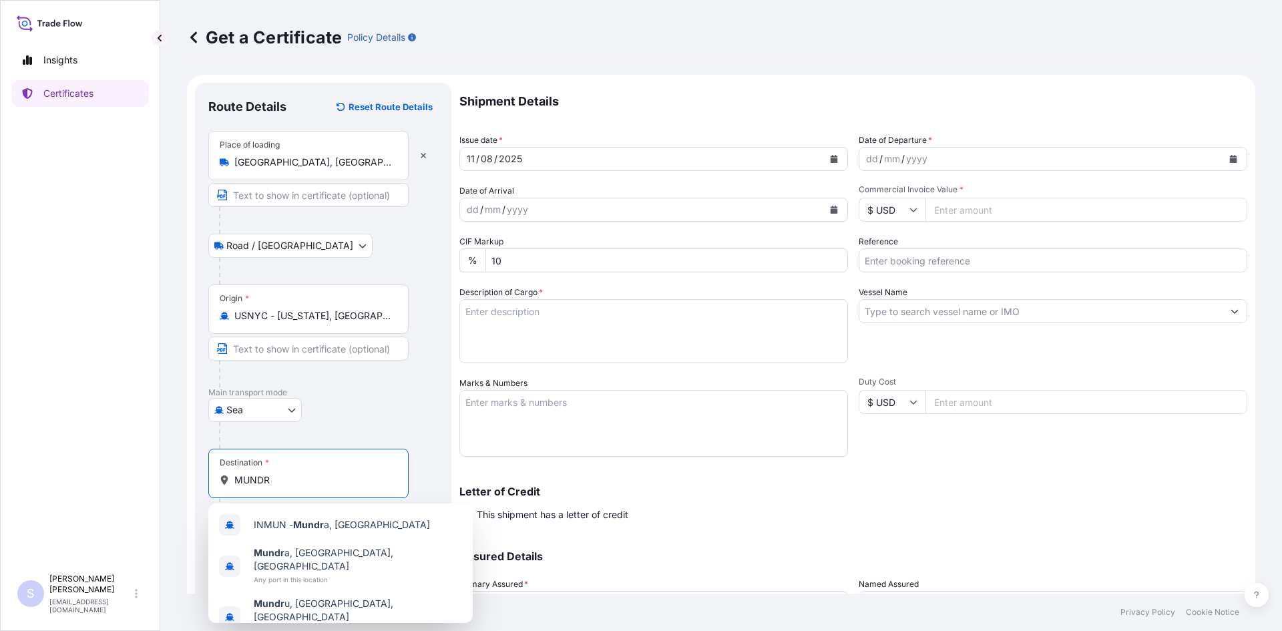
drag, startPoint x: 288, startPoint y: 478, endPoint x: 208, endPoint y: 476, distance: 80.2
click at [208, 476] on div "Route Details Reset Route Details Place of loading [GEOGRAPHIC_DATA], [GEOGRAPH…" at bounding box center [323, 394] width 256 height 623
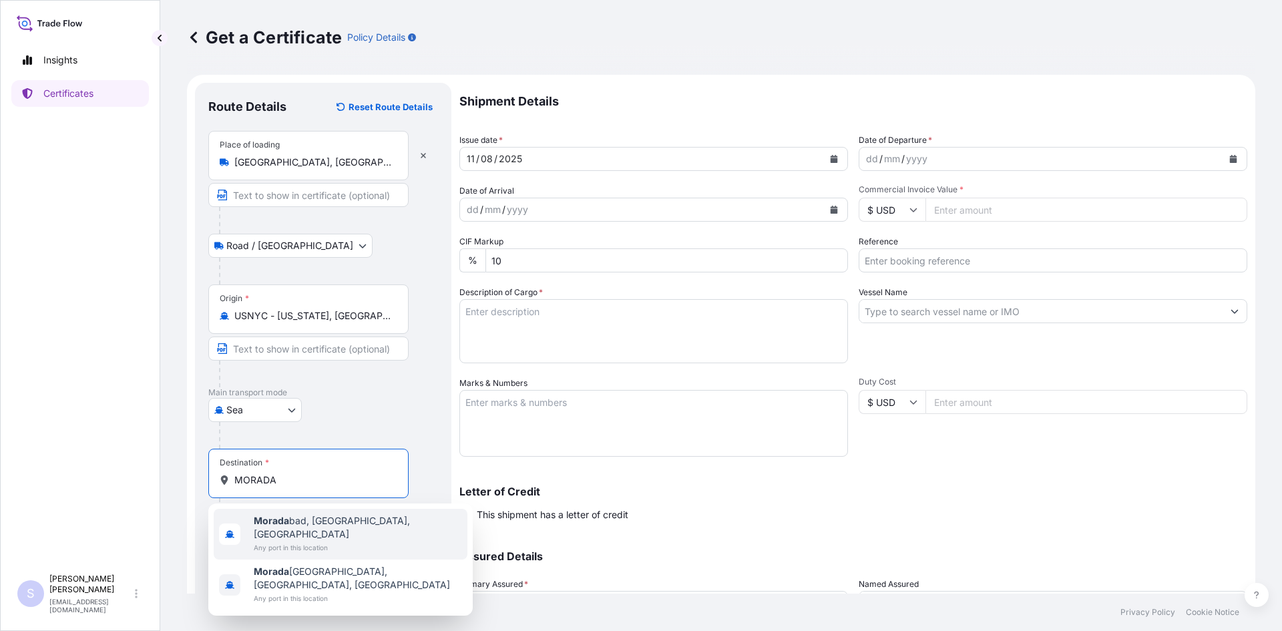
click at [293, 516] on span "[GEOGRAPHIC_DATA], [GEOGRAPHIC_DATA], [GEOGRAPHIC_DATA]" at bounding box center [358, 527] width 208 height 27
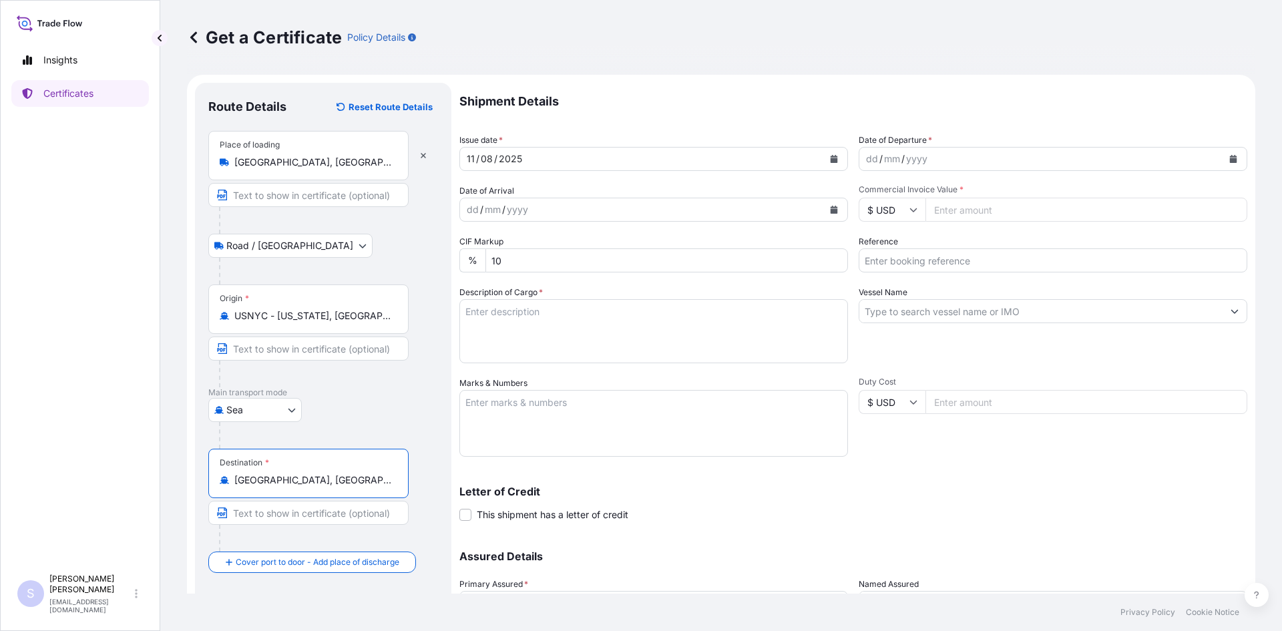
type input "[GEOGRAPHIC_DATA], [GEOGRAPHIC_DATA], [GEOGRAPHIC_DATA]"
click at [1230, 162] on button "Calendar" at bounding box center [1233, 158] width 21 height 21
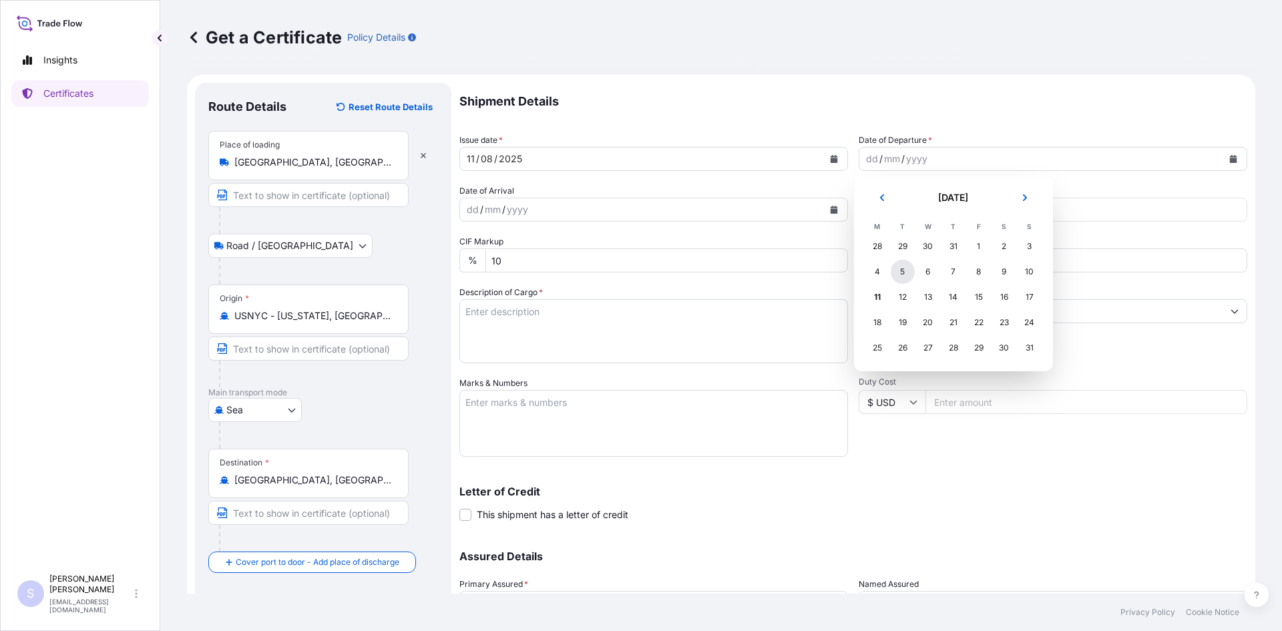
click at [902, 273] on div "5" at bounding box center [903, 272] width 24 height 24
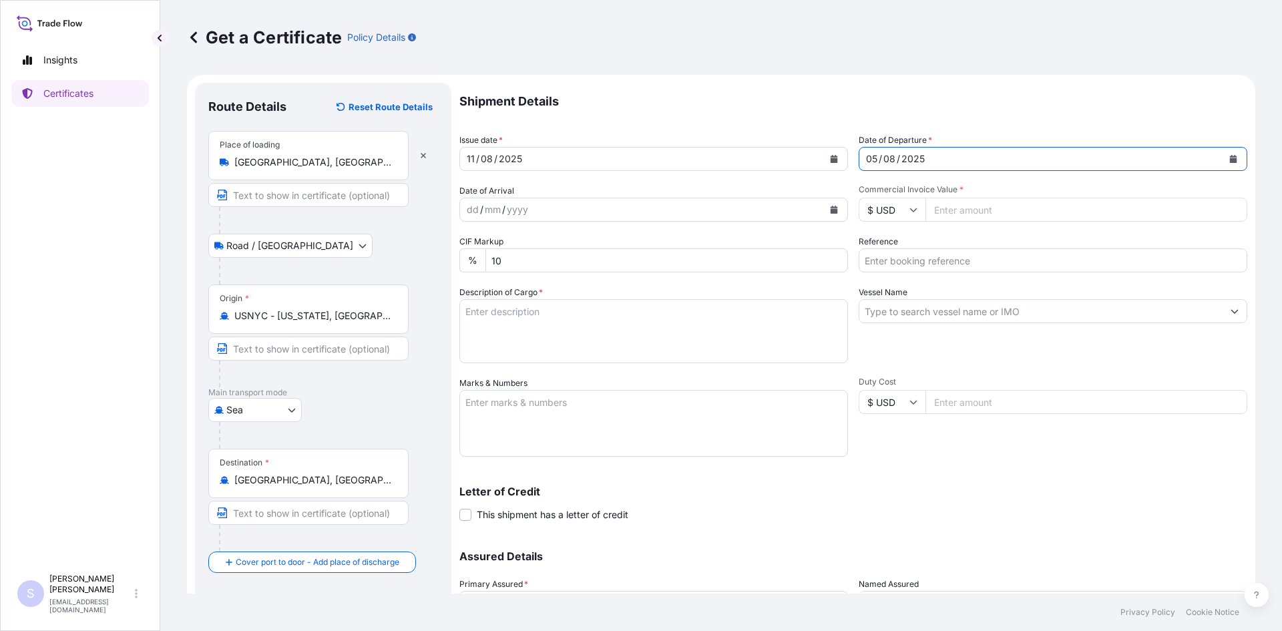
click at [835, 207] on button "Calendar" at bounding box center [834, 209] width 21 height 21
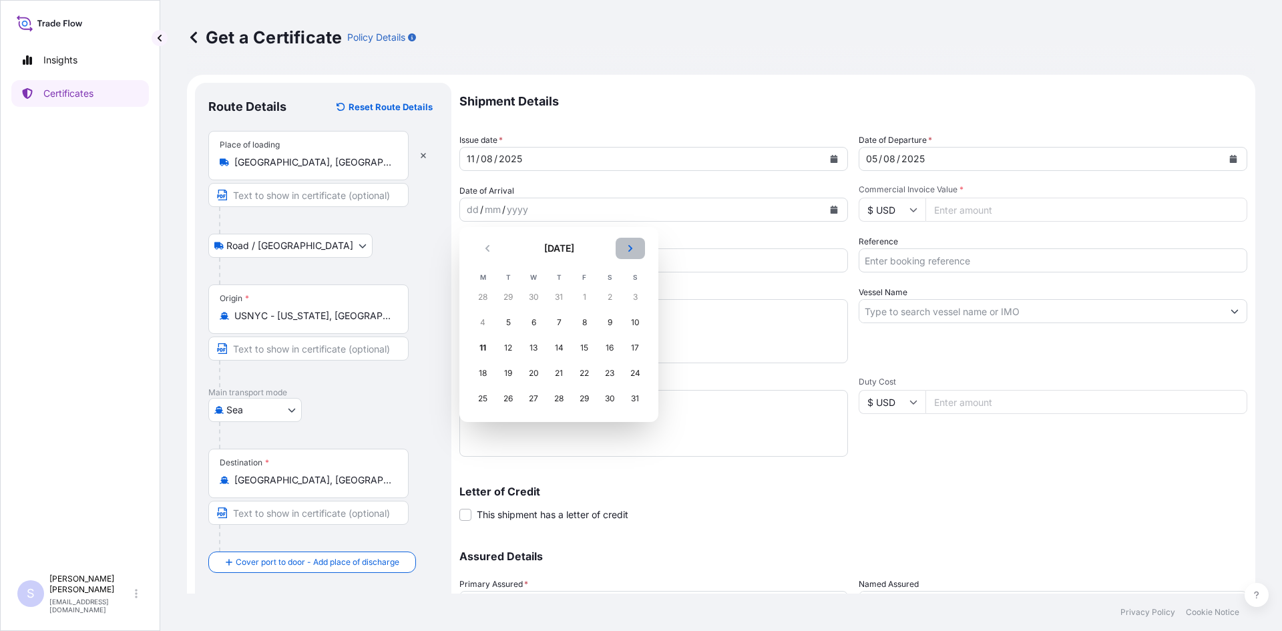
click at [638, 248] on button "Next" at bounding box center [630, 248] width 29 height 21
click at [505, 375] on div "23" at bounding box center [508, 373] width 24 height 24
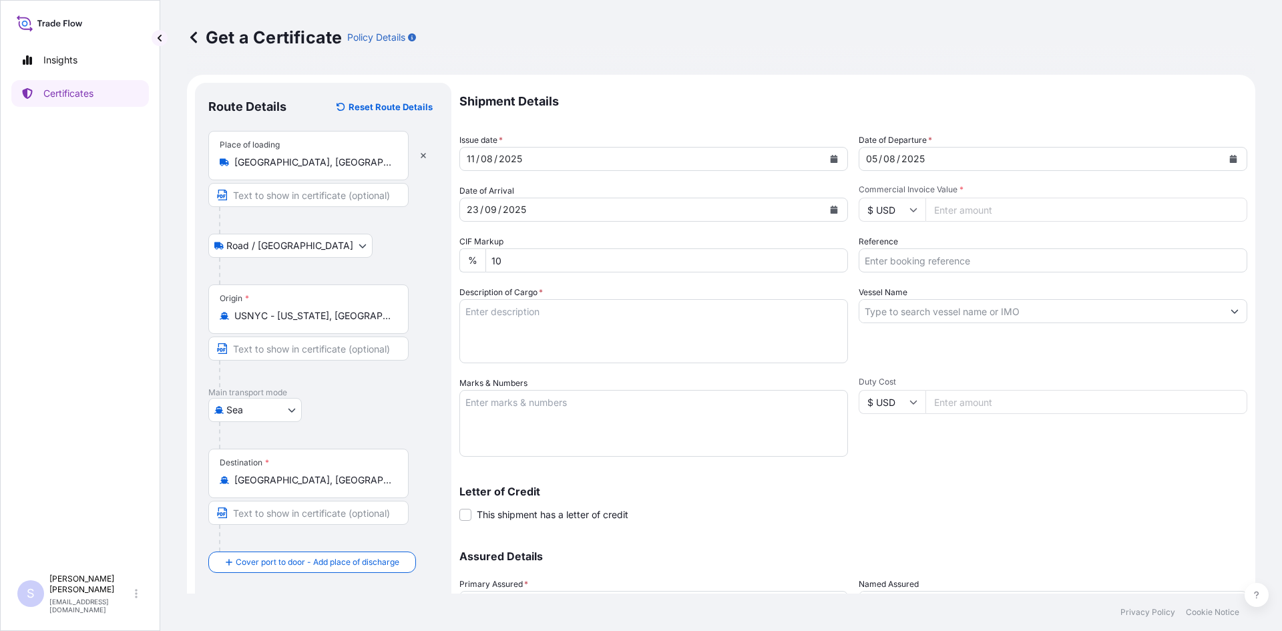
click at [987, 206] on input "Commercial Invoice Value *" at bounding box center [1087, 210] width 322 height 24
click at [938, 200] on input "Commercial Invoice Value *" at bounding box center [1087, 210] width 322 height 24
type input "79625"
type input "2576100-104"
type textarea "3500 BAGS KRYSTAR 300 CRYSTALLINE FRUCTOSE"
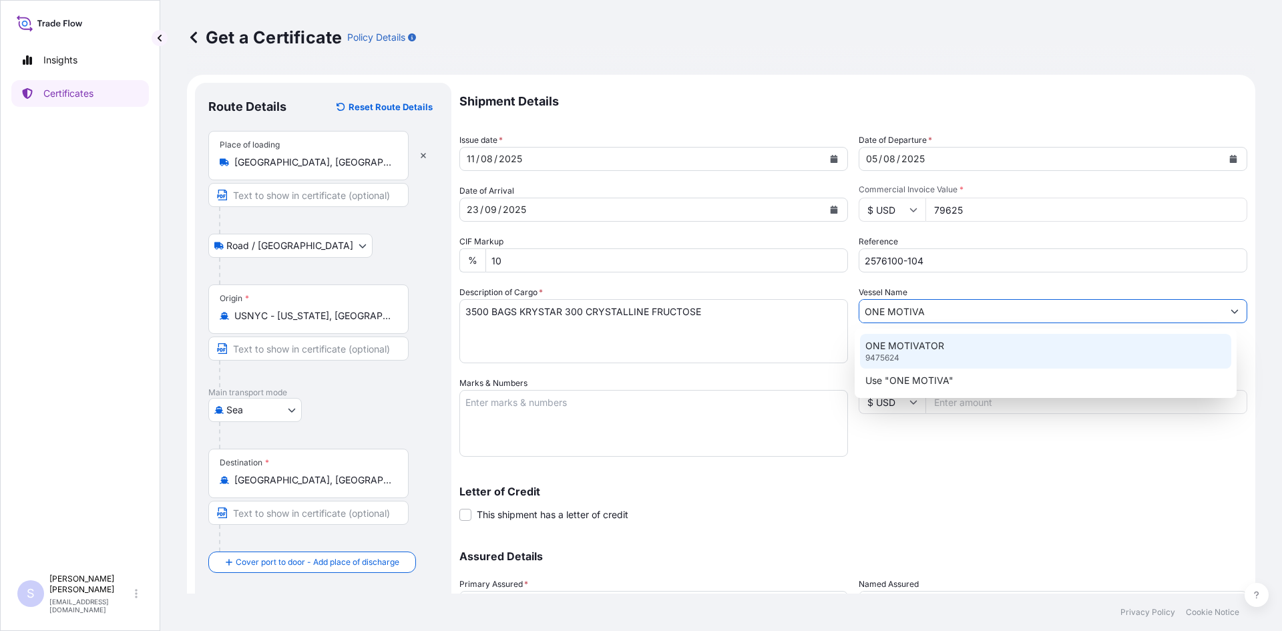
click at [930, 355] on div "ONE MOTIVATOR 9475624" at bounding box center [1046, 351] width 372 height 35
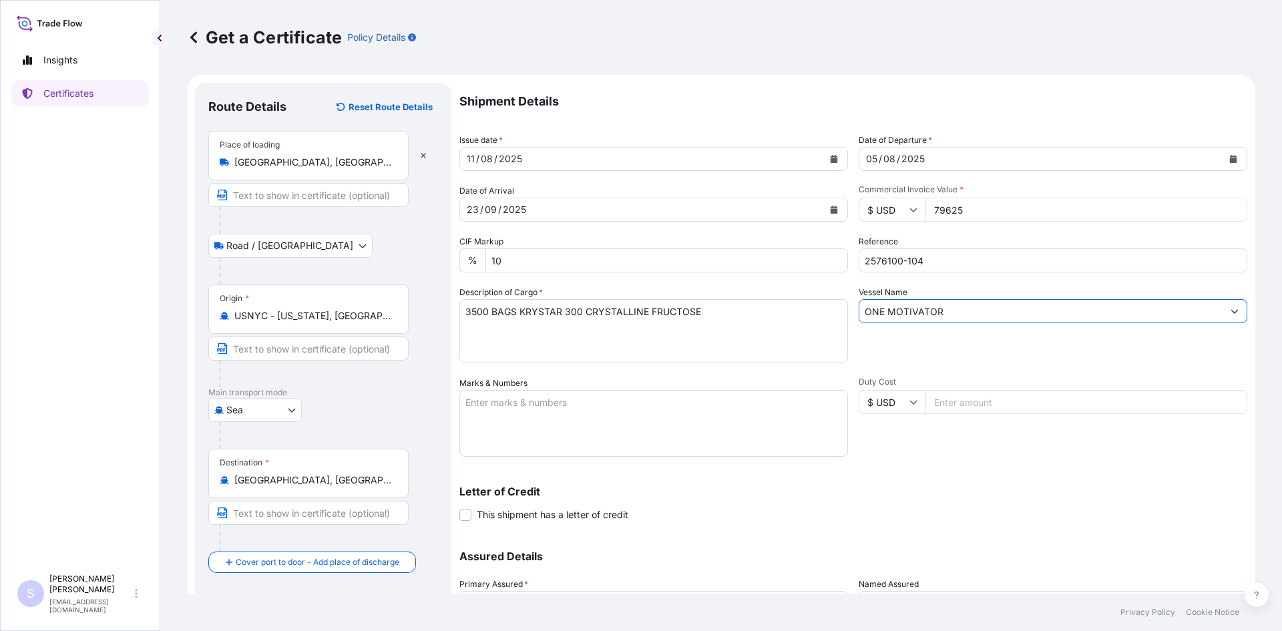
type input "ONE MOTIVATOR"
click at [688, 406] on textarea "Marks & Numbers" at bounding box center [654, 423] width 389 height 67
type textarea "NYKU3829416 0120428 NYKU3673494 0119953 NYKU3669745 0120429 GCXU2228590 0120430…"
click at [944, 440] on div "Duty Cost $ USD" at bounding box center [1053, 417] width 389 height 80
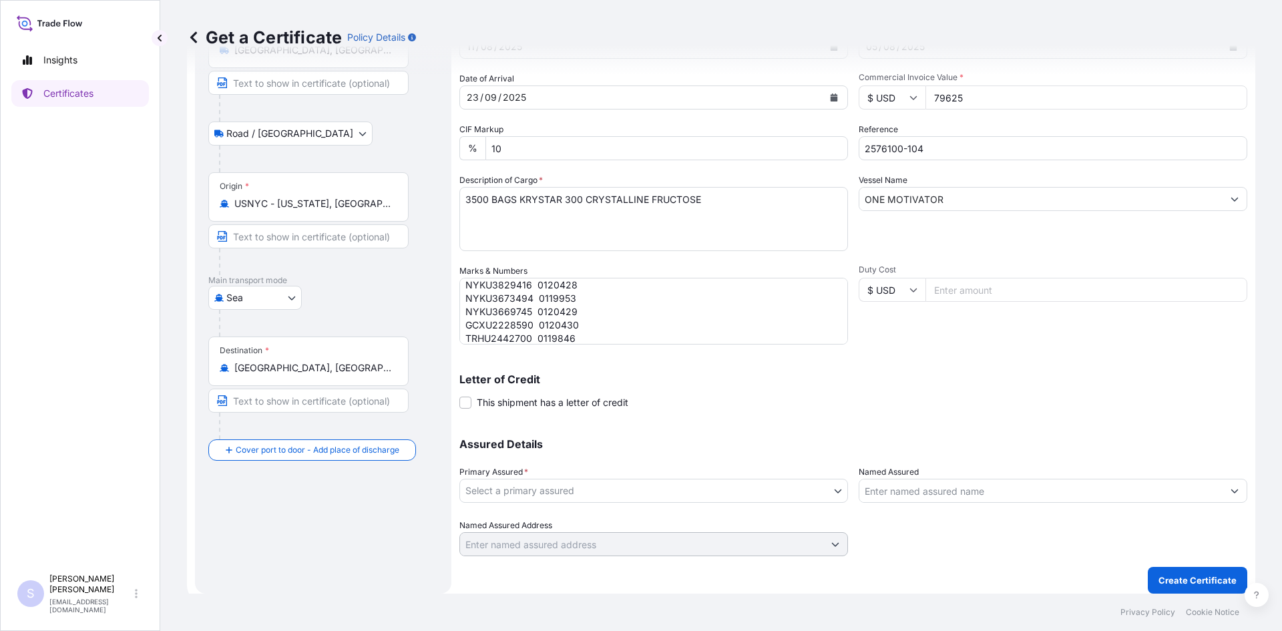
scroll to position [120, 0]
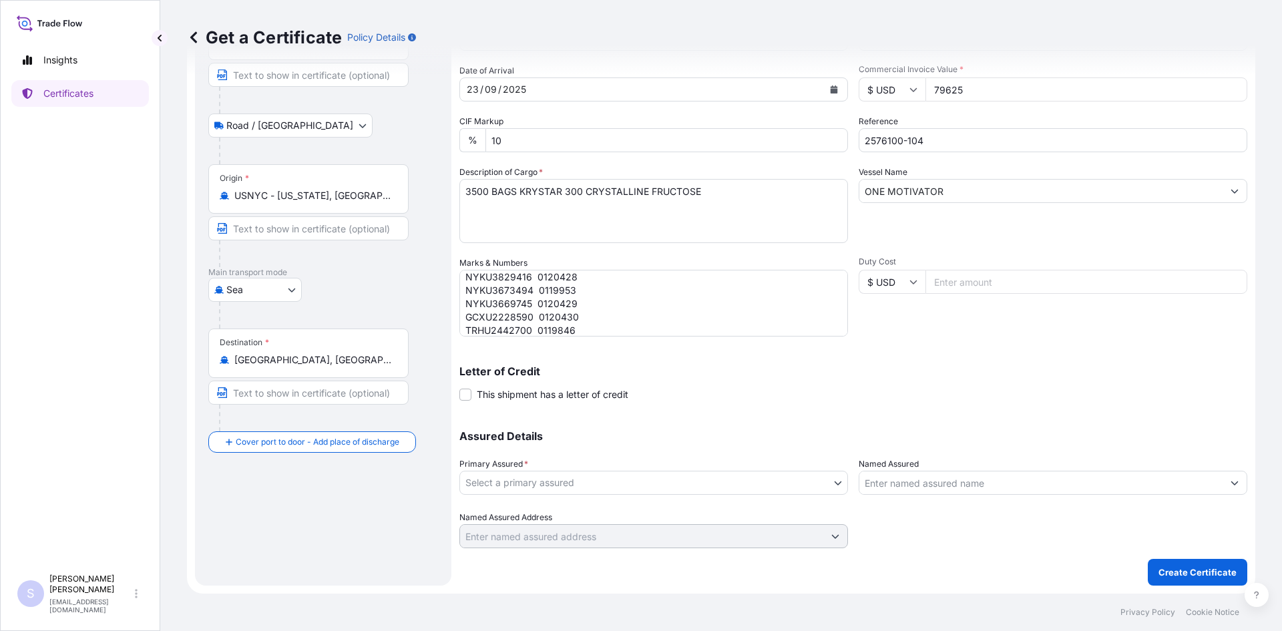
click at [613, 494] on body "Insights Certificates S [PERSON_NAME] [EMAIL_ADDRESS][DOMAIN_NAME] Get a Certif…" at bounding box center [641, 315] width 1282 height 631
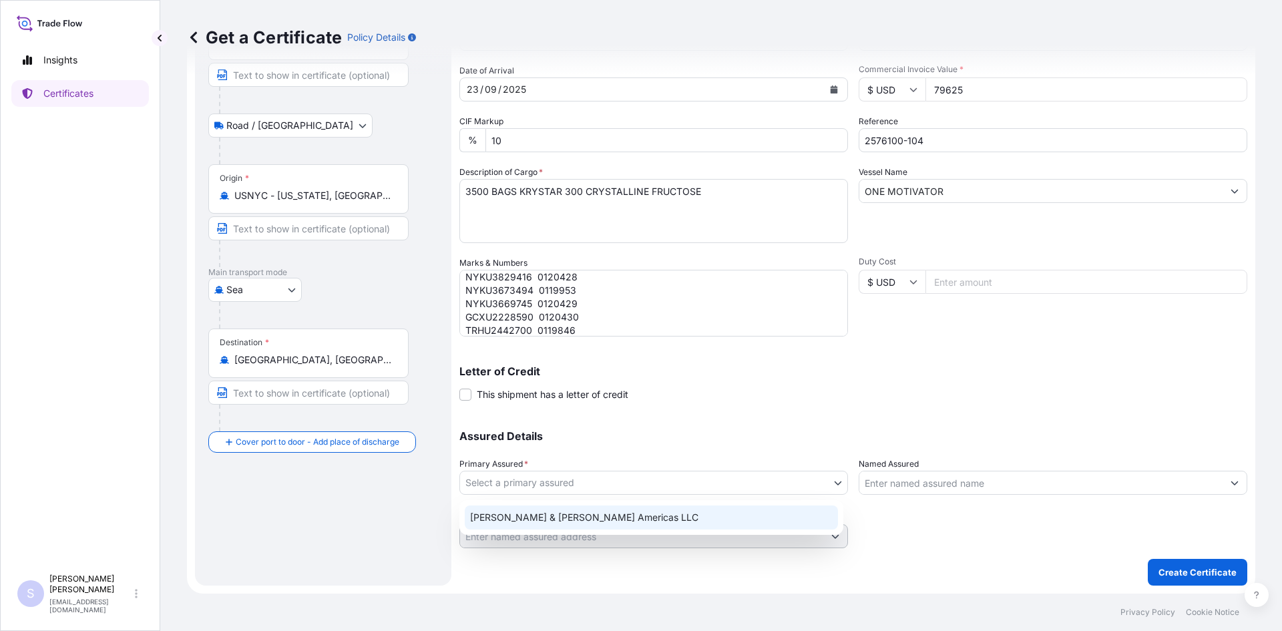
click at [590, 516] on div "[PERSON_NAME] & [PERSON_NAME] Americas LLC" at bounding box center [651, 518] width 373 height 24
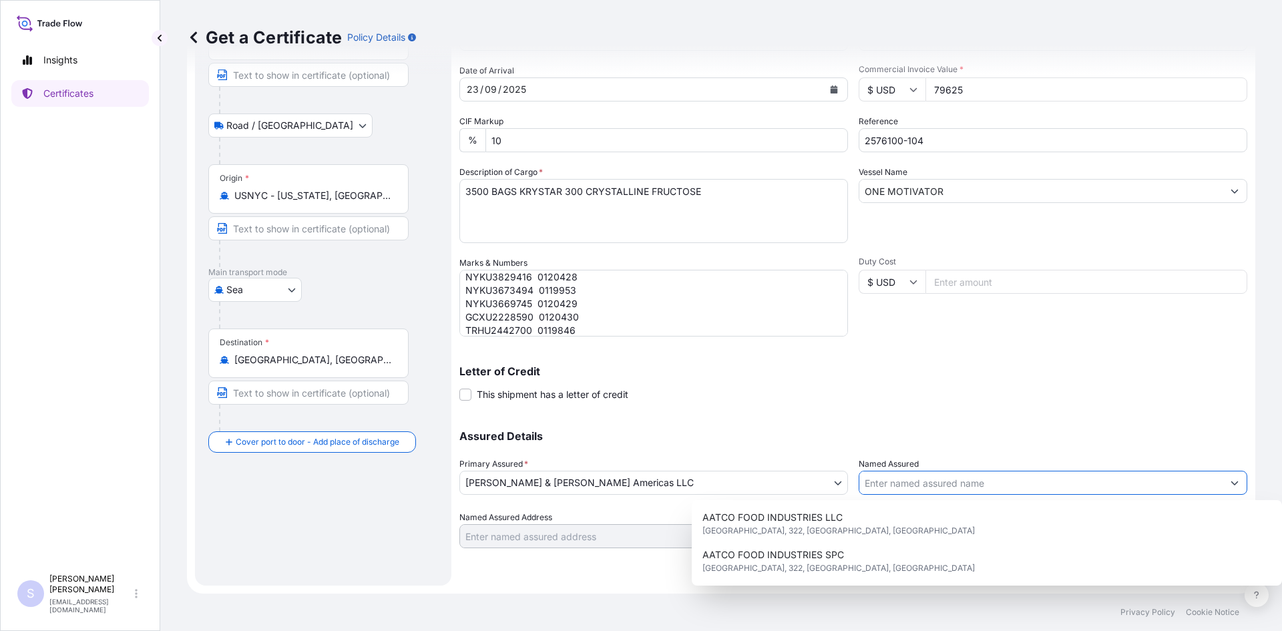
click at [916, 490] on input "Named Assured" at bounding box center [1041, 483] width 363 height 24
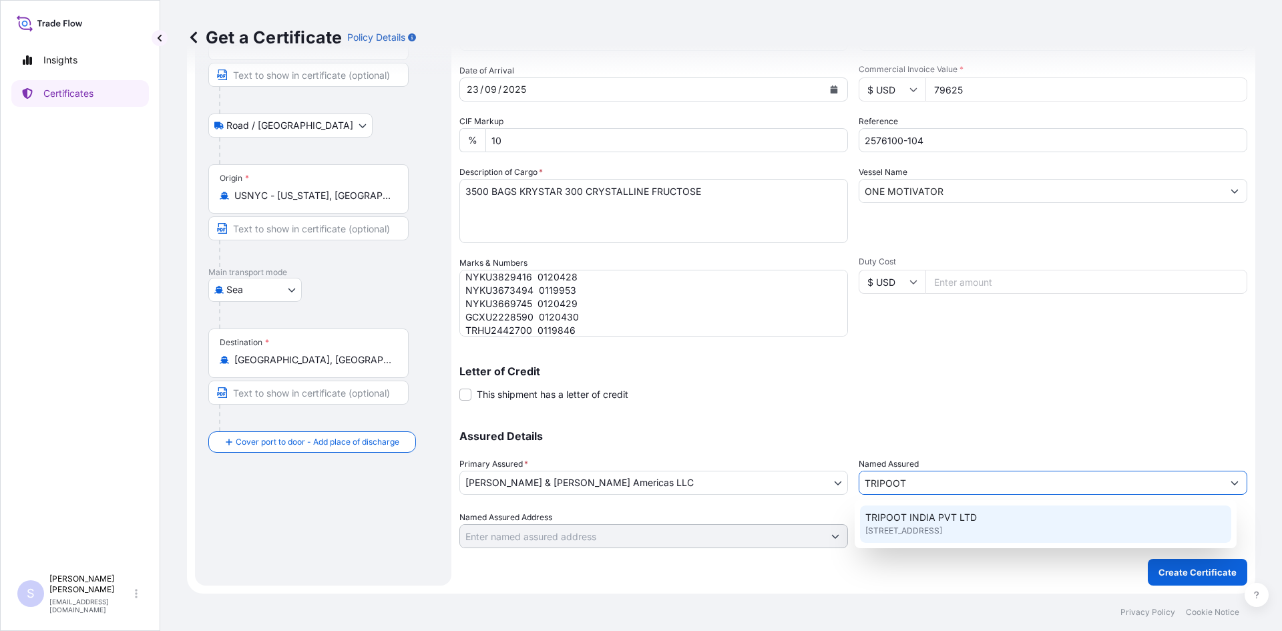
click at [991, 522] on div "TRIPOOT INDIA PVT LTD [STREET_ADDRESS]" at bounding box center [1046, 524] width 372 height 37
type input "TRIPOOT INDIA PVT LTD"
type input "KHNO9/9MOHAMADPUR MAZRI"
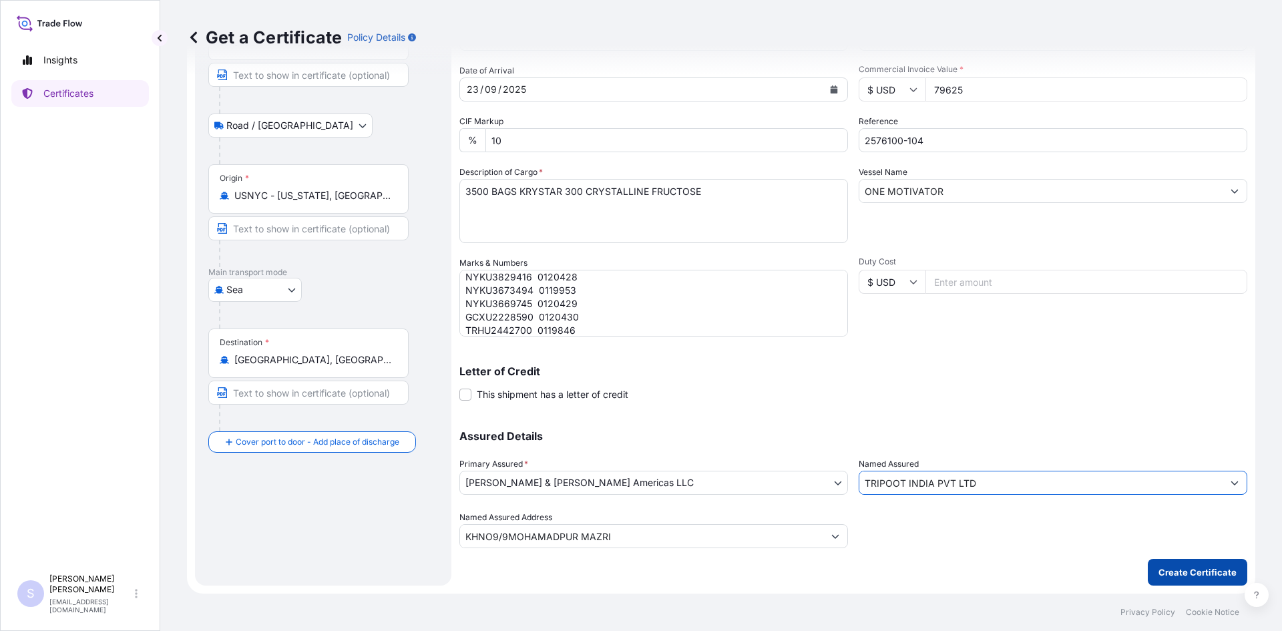
type input "TRIPOOT INDIA PVT LTD"
click at [1182, 574] on p "Create Certificate" at bounding box center [1198, 572] width 78 height 13
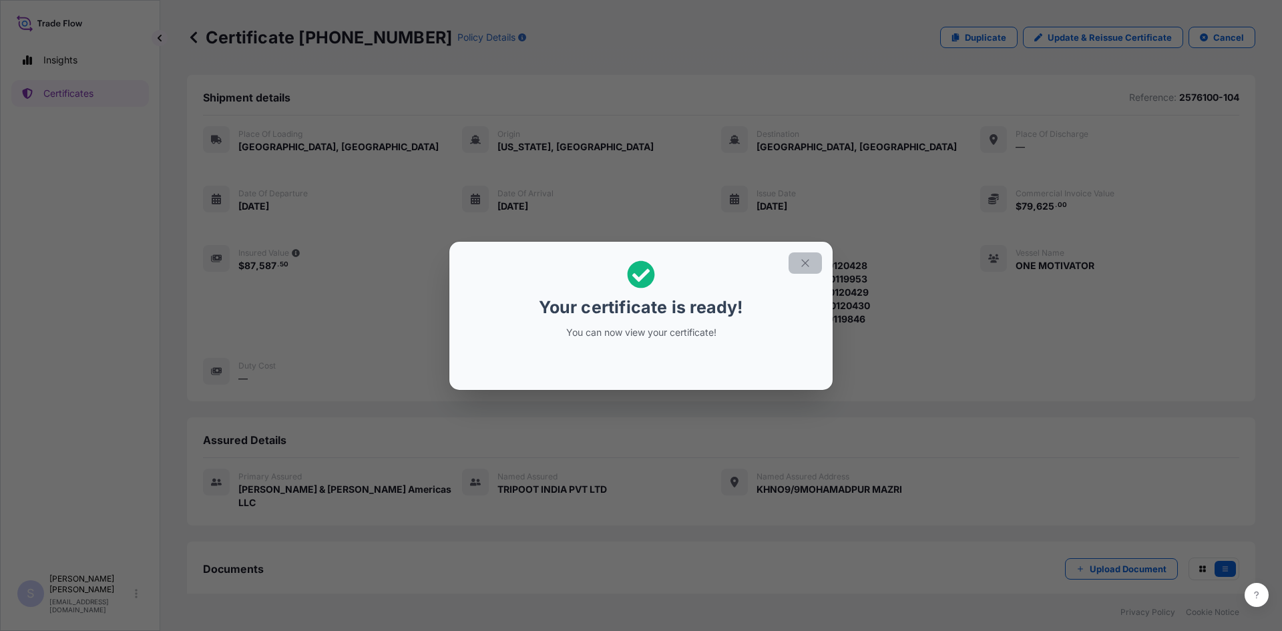
click at [808, 265] on icon "button" at bounding box center [806, 263] width 12 height 12
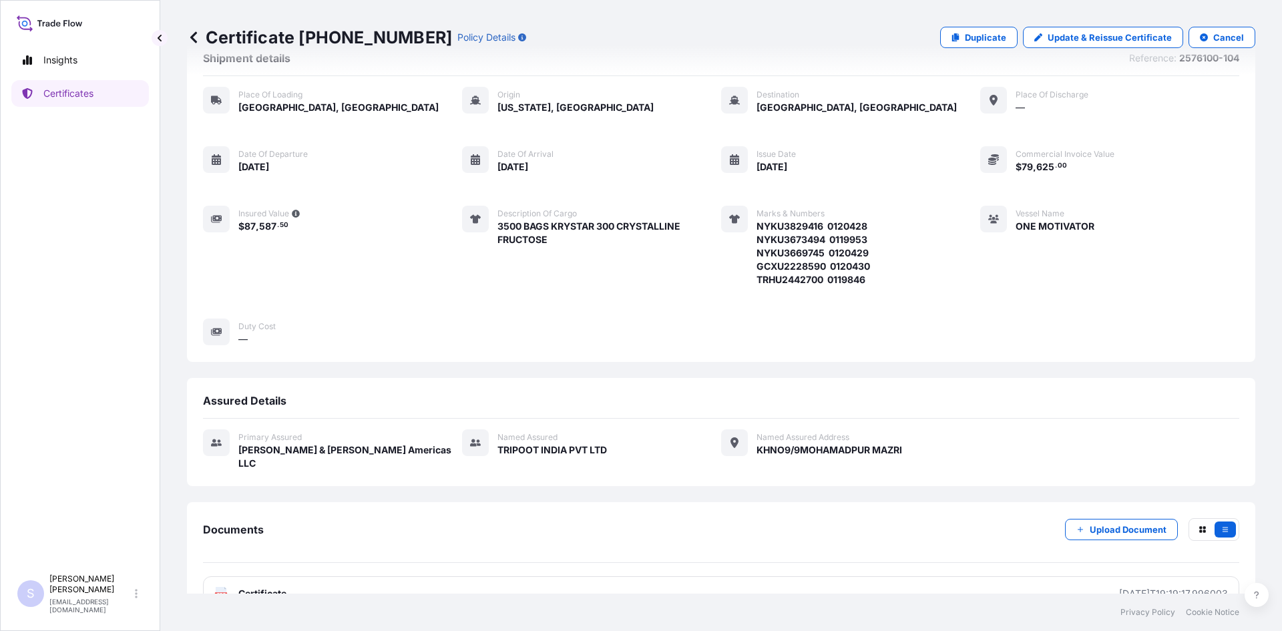
scroll to position [59, 0]
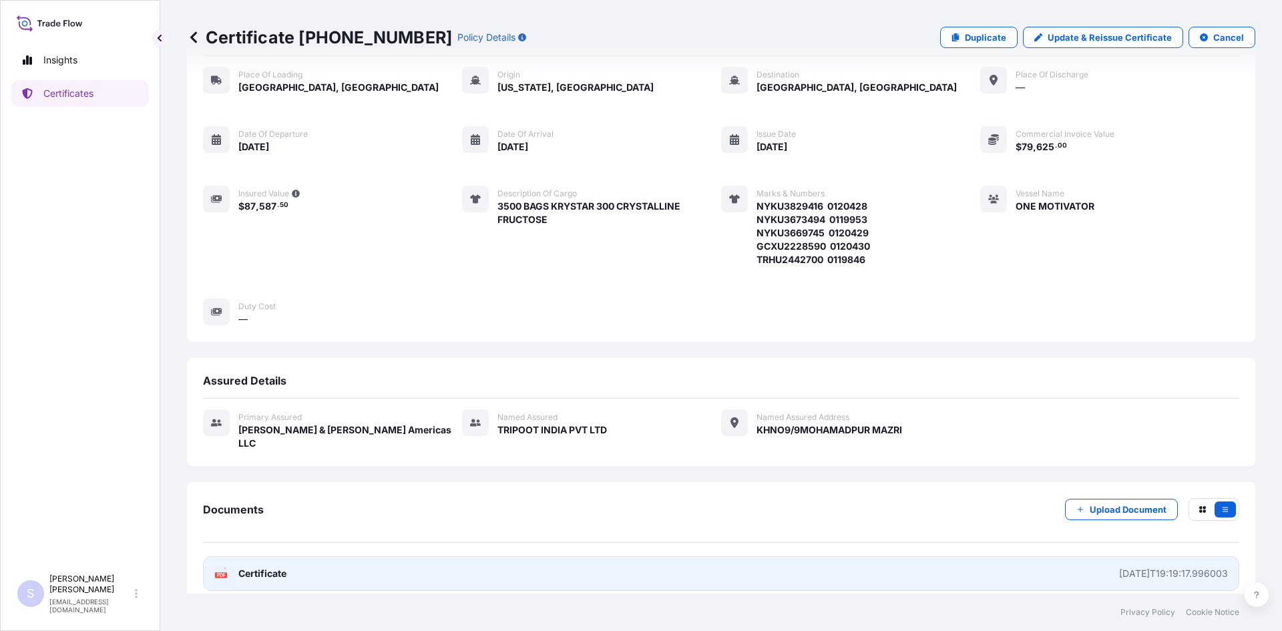
click at [212, 558] on link "PDF Certificate [DATE]T19:19:17.996003" at bounding box center [721, 573] width 1037 height 35
